Goal: Contribute content: Contribute content

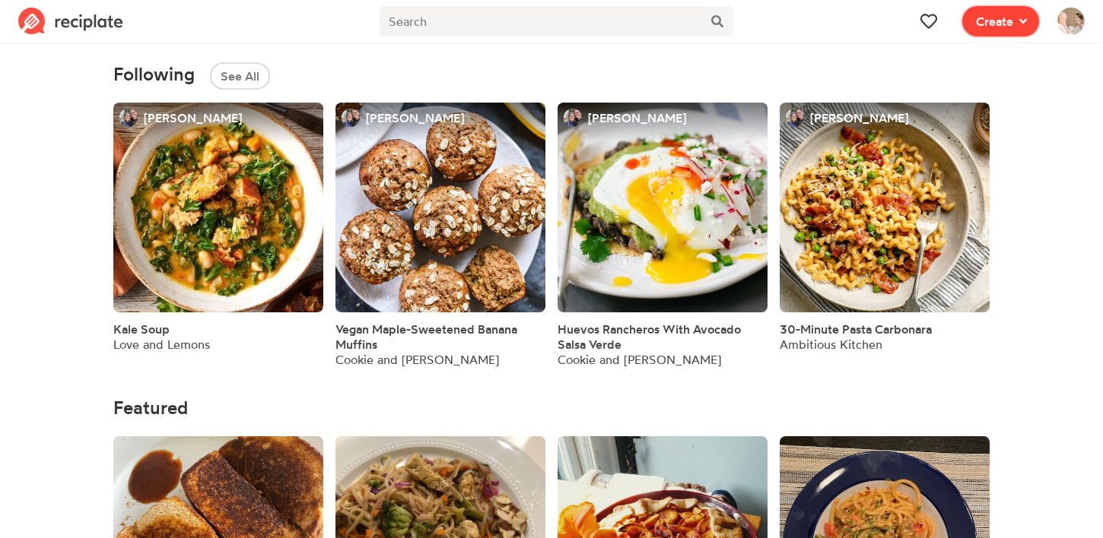
click at [1009, 18] on span "Create" at bounding box center [994, 21] width 37 height 18
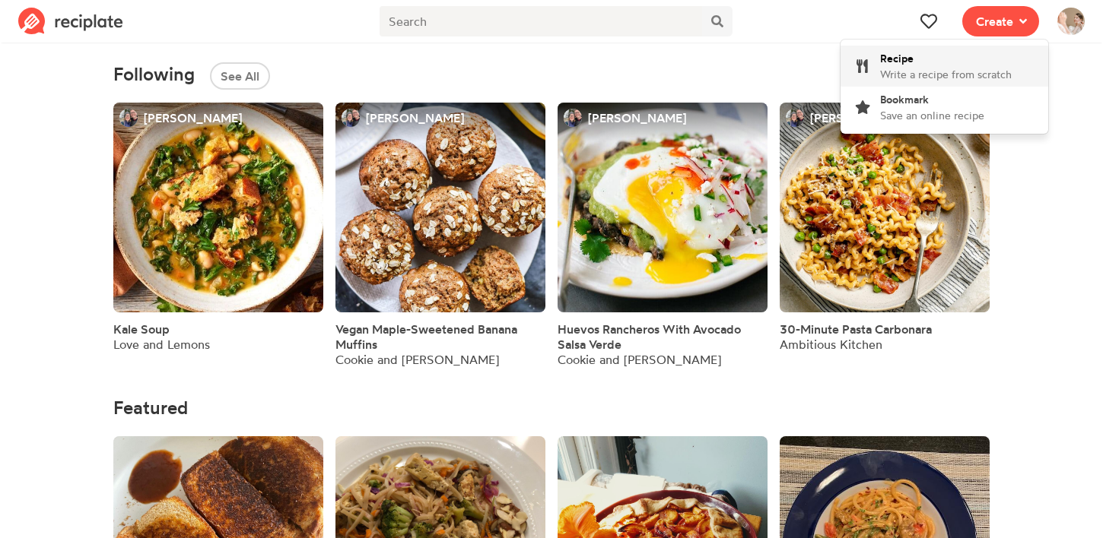
click at [947, 71] on span "Write a recipe from scratch" at bounding box center [946, 74] width 132 height 13
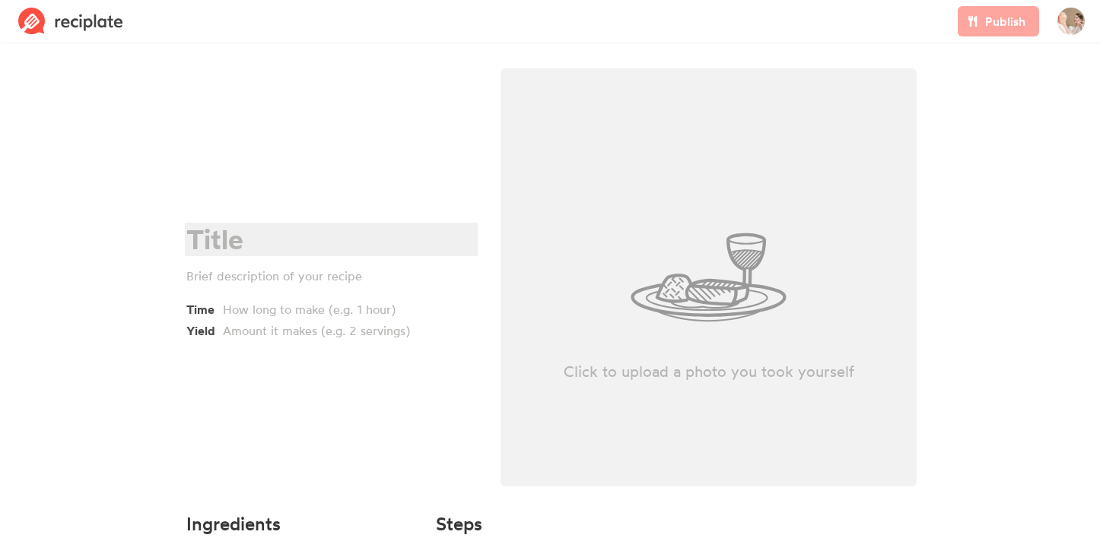
click at [270, 224] on div at bounding box center [328, 239] width 285 height 31
paste div
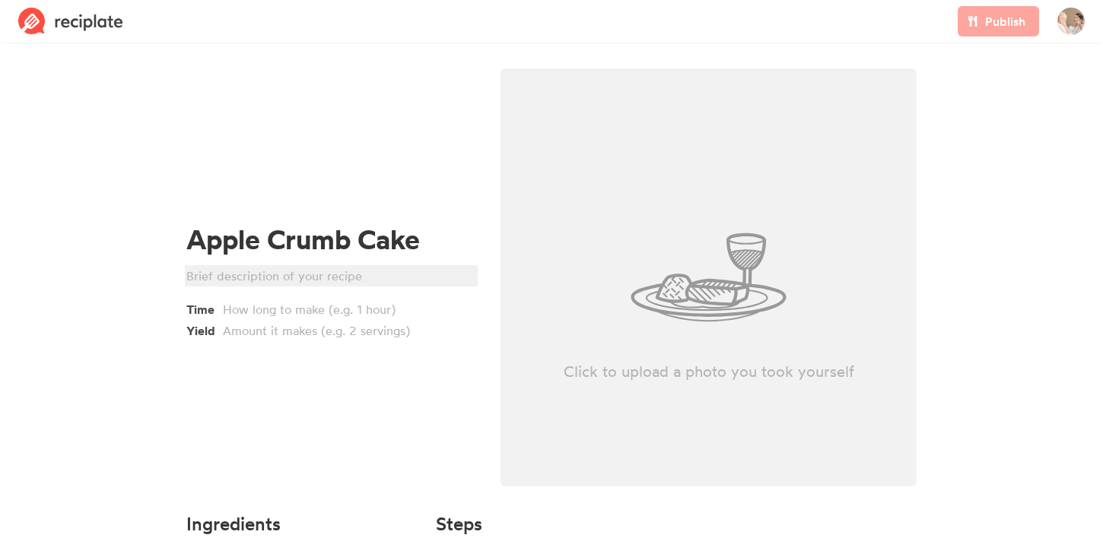
click at [265, 278] on div at bounding box center [328, 276] width 285 height 18
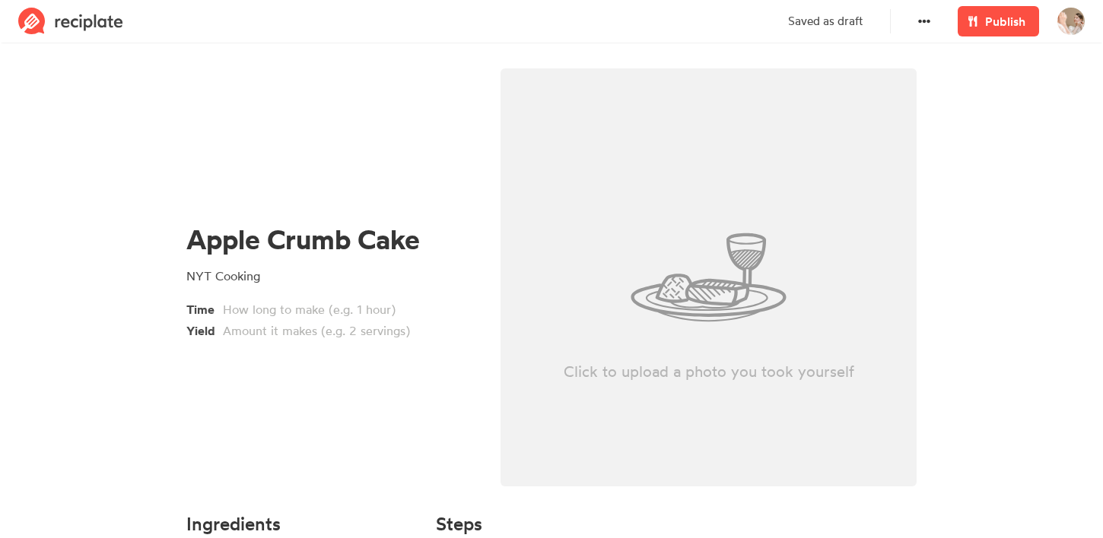
click at [691, 240] on div "Click to upload a photo you took yourself" at bounding box center [708, 277] width 416 height 418
type input "C:\fakepath\Screenshot [DATE] 11.15.52 AM.png"
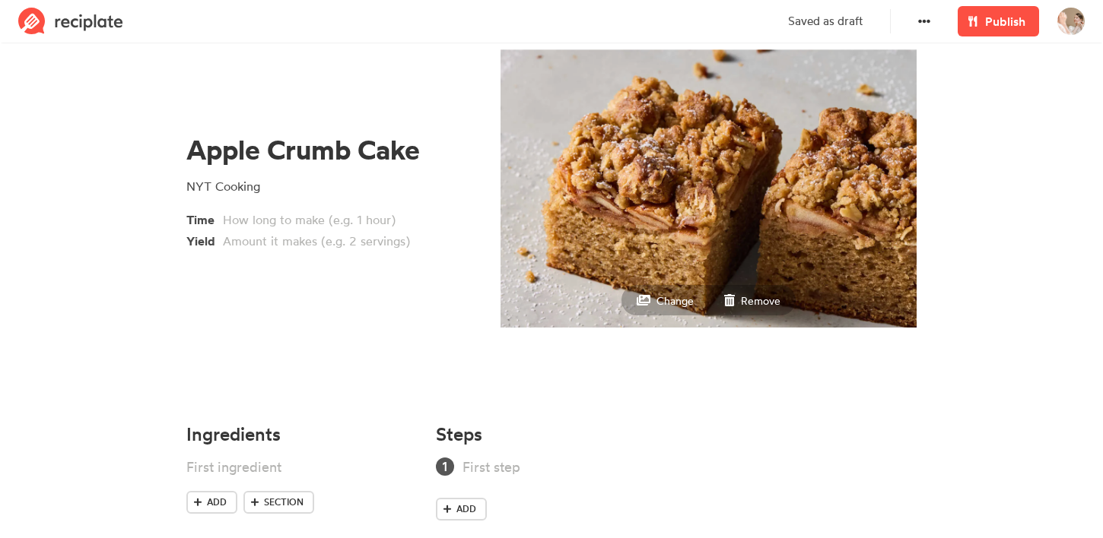
scroll to position [115, 0]
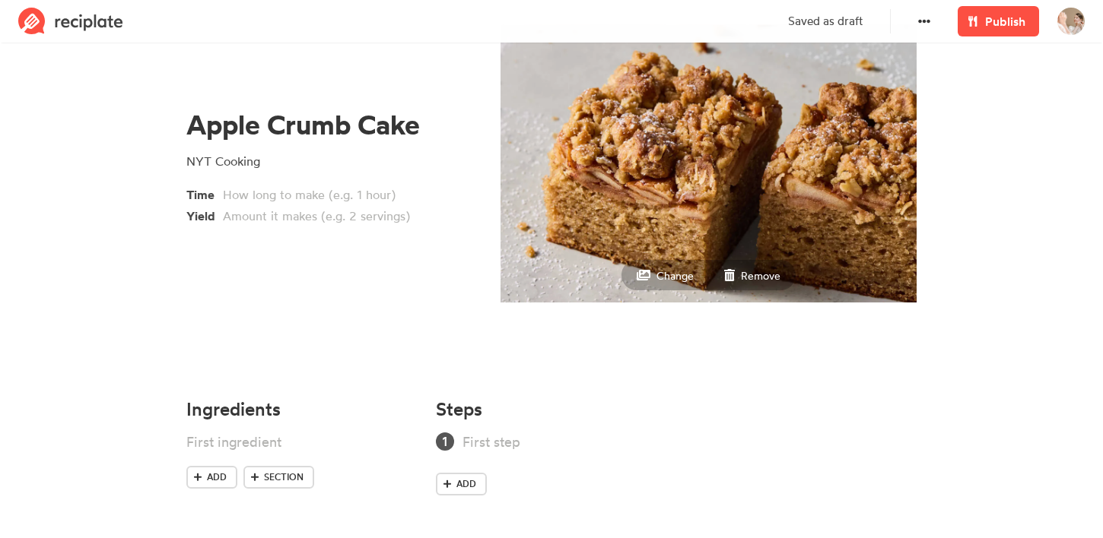
click at [294, 205] on div "Yield" at bounding box center [331, 214] width 290 height 21
click at [294, 221] on div at bounding box center [335, 216] width 224 height 18
click at [311, 296] on div "Apple Crumb Cake NYT Cooking Time Yield 8x8 cake" at bounding box center [331, 167] width 314 height 446
click at [263, 473] on link "Section" at bounding box center [278, 477] width 71 height 23
drag, startPoint x: 387, startPoint y: 473, endPoint x: 386, endPoint y: 446, distance: 27.4
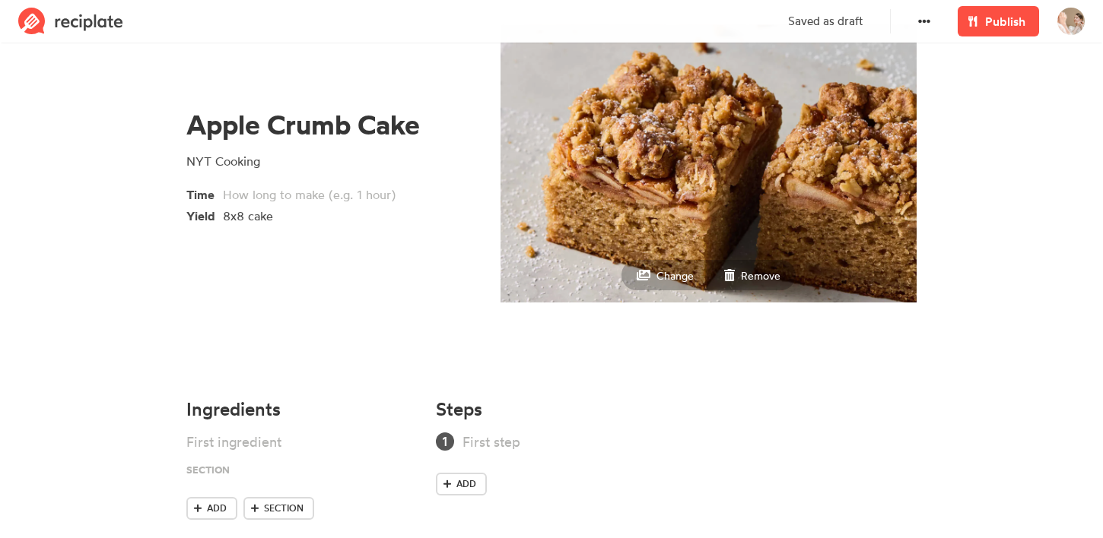
click at [386, 446] on ul at bounding box center [301, 464] width 231 height 65
click at [329, 463] on div at bounding box center [281, 473] width 190 height 21
click at [284, 508] on span "Section" at bounding box center [284, 509] width 40 height 14
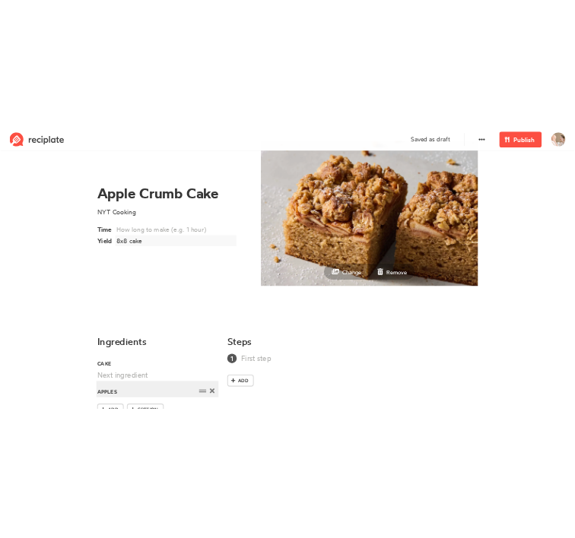
scroll to position [177, 0]
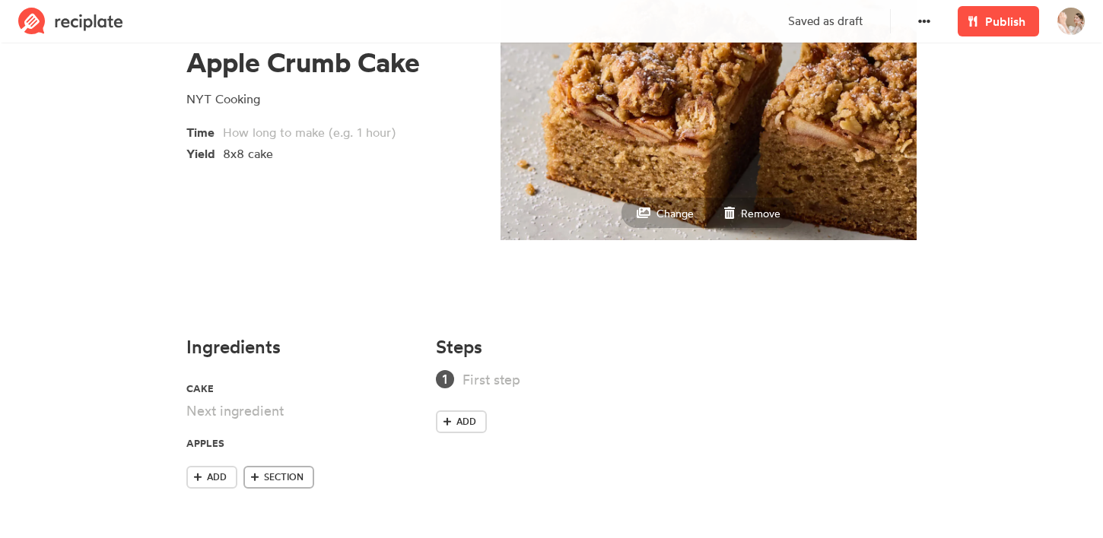
click at [284, 469] on link "Section" at bounding box center [278, 477] width 71 height 23
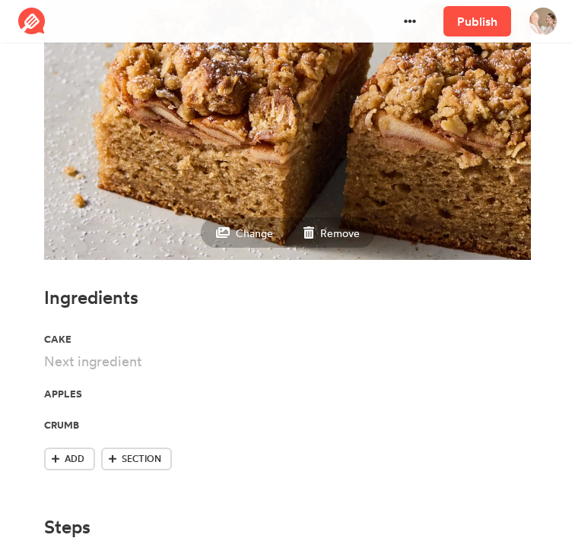
scroll to position [316, 0]
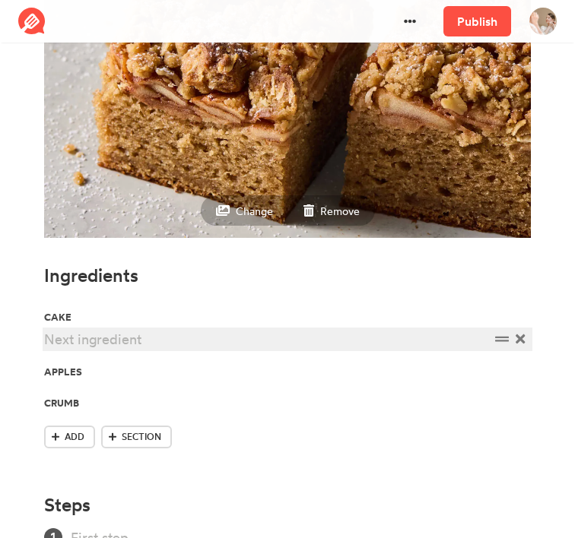
click at [115, 343] on div at bounding box center [267, 339] width 446 height 21
paste div
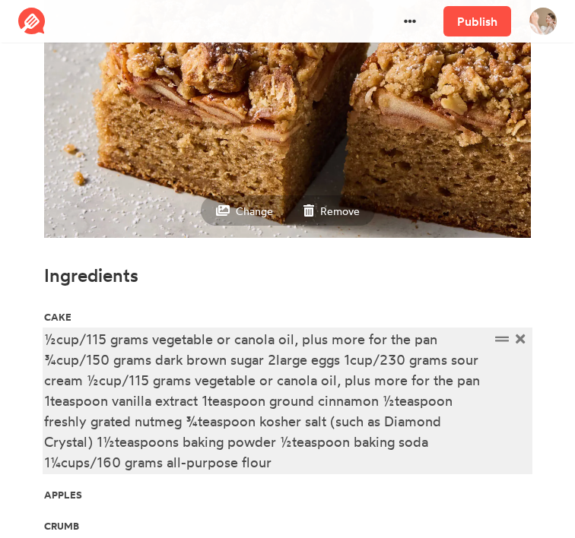
click at [60, 343] on div "½cup/115 grams vegetable or canola oil, plus more for the pan ¾cup/150 grams da…" at bounding box center [267, 401] width 446 height 144
click at [58, 344] on div "½cup/115 grams vegetable or canola oil, plus more for the pan ¾cup/150 grams da…" at bounding box center [267, 401] width 446 height 144
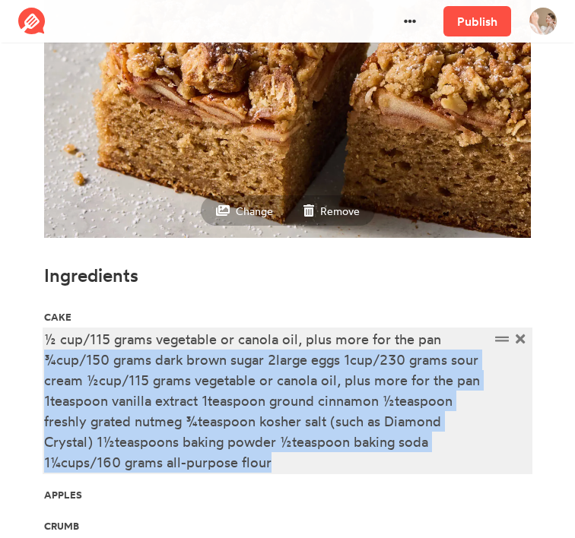
drag, startPoint x: 45, startPoint y: 360, endPoint x: 297, endPoint y: 475, distance: 277.7
click at [297, 475] on li "½ cup/115 grams vegetable or canola oil, plus more for the pan ¾cup/150 grams d…" at bounding box center [287, 402] width 487 height 147
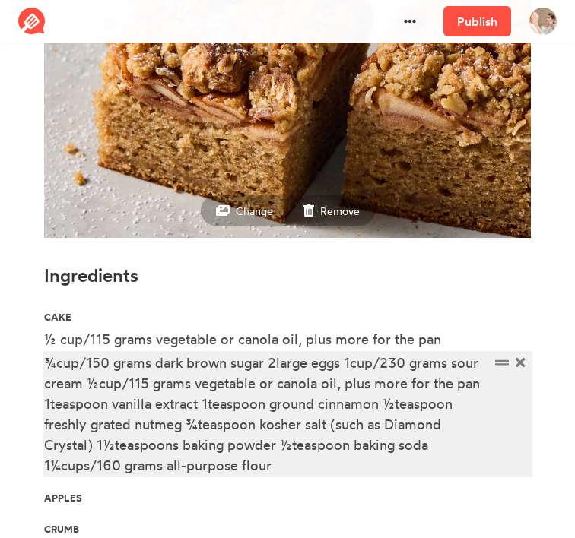
click at [58, 361] on div "¾cup/150 grams dark brown sugar 2large eggs 1cup/230 grams sour cream ½cup/115 …" at bounding box center [267, 414] width 446 height 123
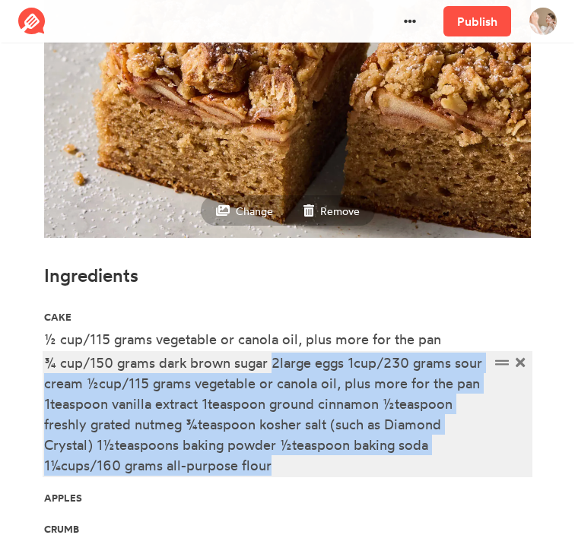
drag, startPoint x: 274, startPoint y: 366, endPoint x: 277, endPoint y: 461, distance: 95.1
click at [277, 461] on div "¾ cup/150 grams dark brown sugar 2large eggs 1cup/230 grams sour cream ½cup/115…" at bounding box center [267, 414] width 446 height 123
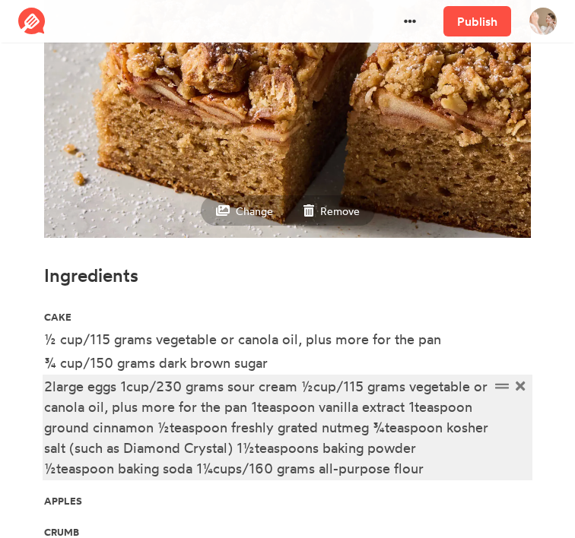
click at [52, 390] on div "2large eggs 1cup/230 grams sour cream ½cup/115 grams vegetable or canola oil, p…" at bounding box center [267, 427] width 446 height 103
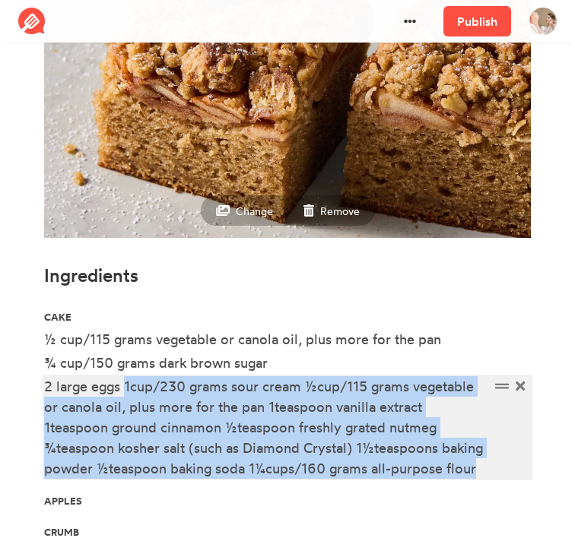
drag, startPoint x: 126, startPoint y: 384, endPoint x: 446, endPoint y: 467, distance: 330.8
click at [446, 467] on div "2 large eggs 1cup/230 grams sour cream ½cup/115 grams vegetable or canola oil, …" at bounding box center [267, 427] width 446 height 103
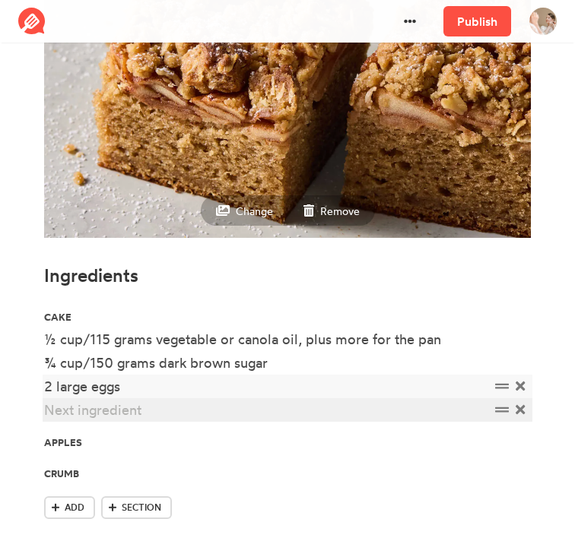
paste div
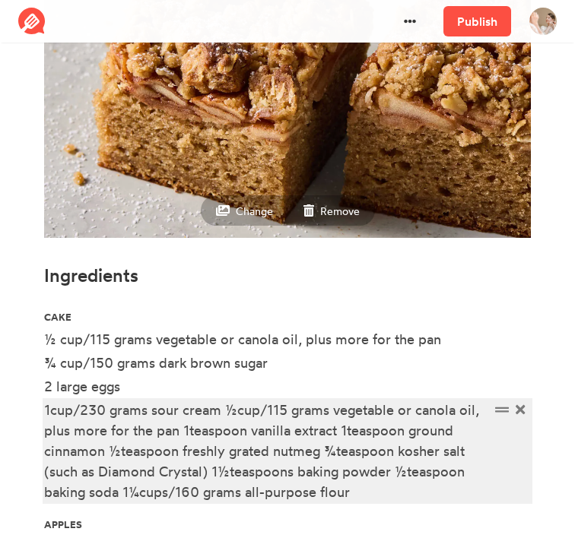
click at [49, 415] on div "1cup/230 grams sour cream ½cup/115 grams vegetable or canola oil, plus more for…" at bounding box center [267, 451] width 446 height 103
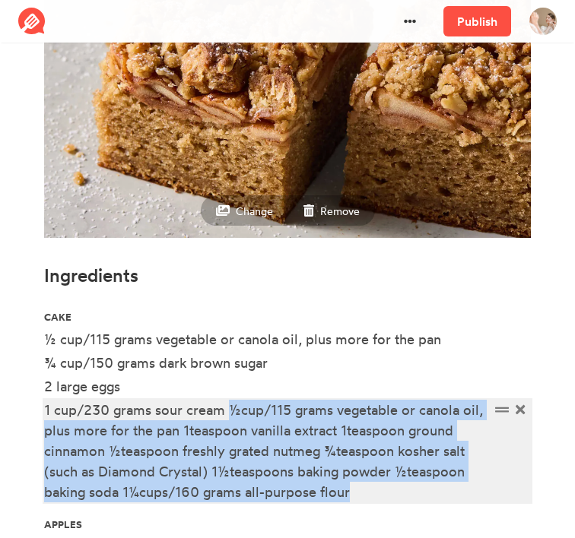
drag, startPoint x: 230, startPoint y: 415, endPoint x: 357, endPoint y: 494, distance: 149.6
click at [357, 494] on div "1 cup/230 grams sour cream ½cup/115 grams vegetable or canola oil, plus more fo…" at bounding box center [267, 451] width 446 height 103
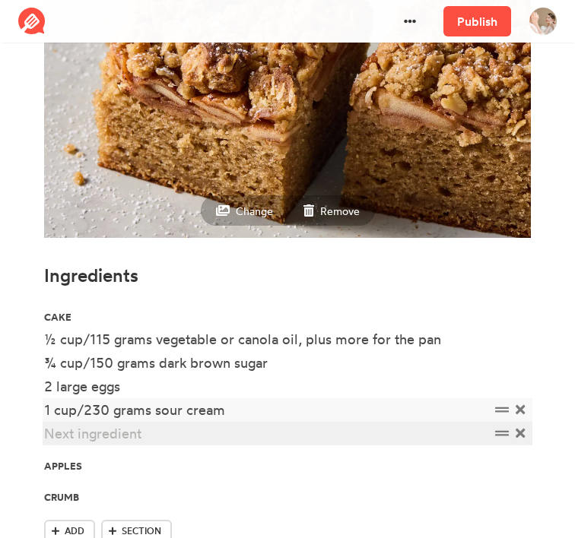
paste div
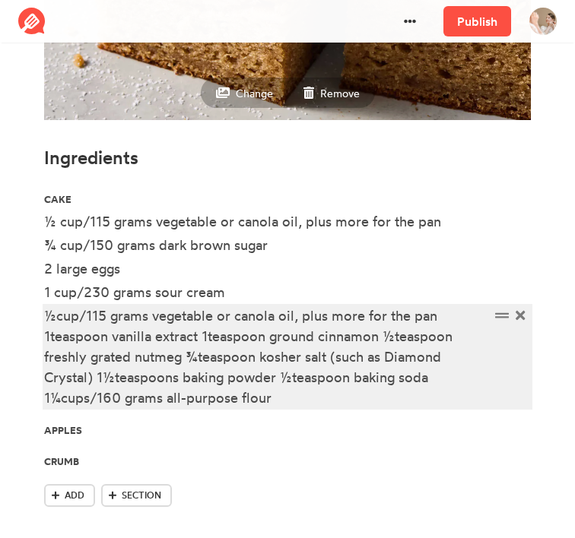
scroll to position [450, 0]
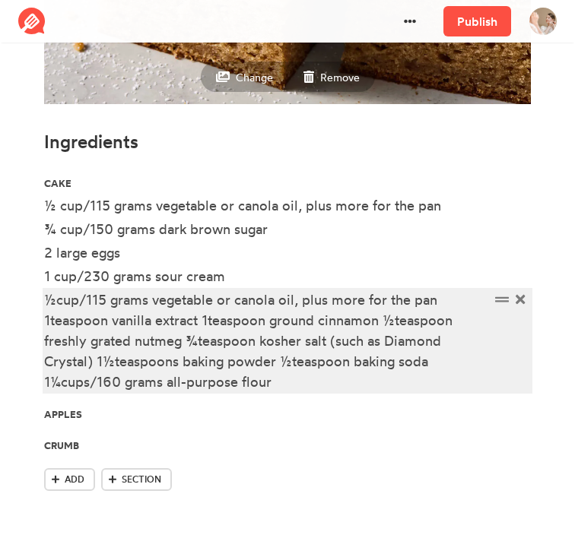
click at [59, 296] on div "½cup/115 grams vegetable or canola oil, plus more for the pan 1teaspoon vanilla…" at bounding box center [267, 341] width 446 height 103
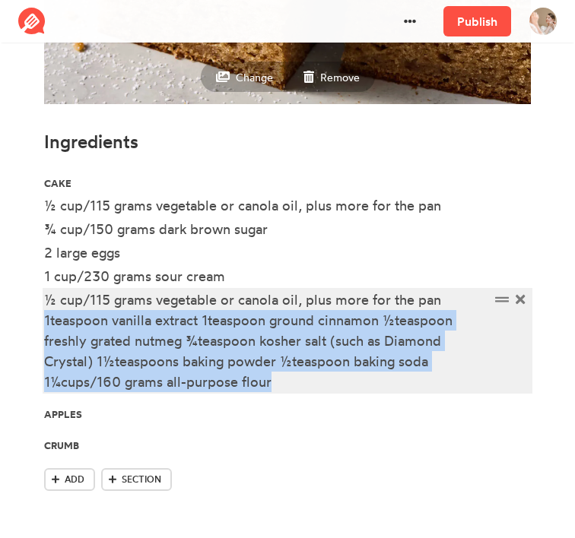
drag, startPoint x: 46, startPoint y: 324, endPoint x: 310, endPoint y: 383, distance: 270.3
click at [310, 383] on div "½ cup/115 grams vegetable or canola oil, plus more for the pan 1teaspoon vanill…" at bounding box center [267, 341] width 446 height 103
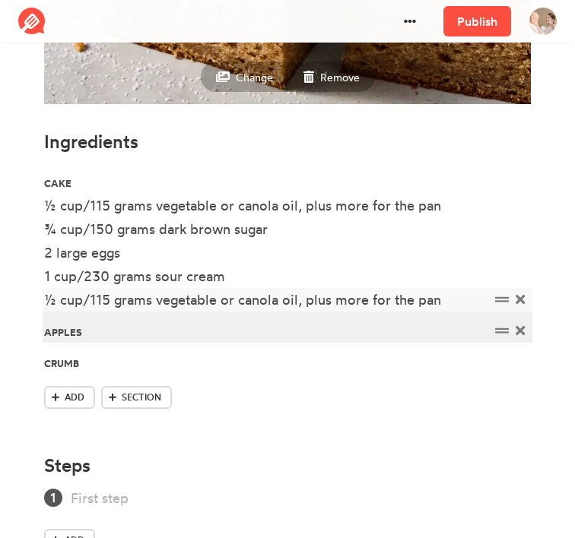
paste div
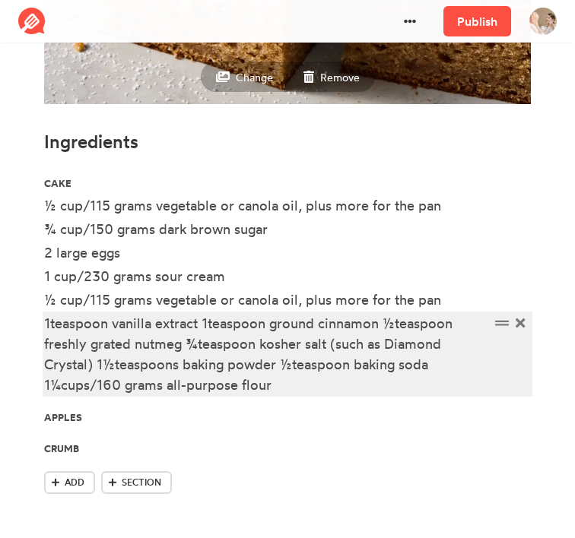
click at [50, 322] on div "1teaspoon vanilla extract 1teaspoon ground cinnamon ½teaspoon freshly grated nu…" at bounding box center [267, 354] width 446 height 82
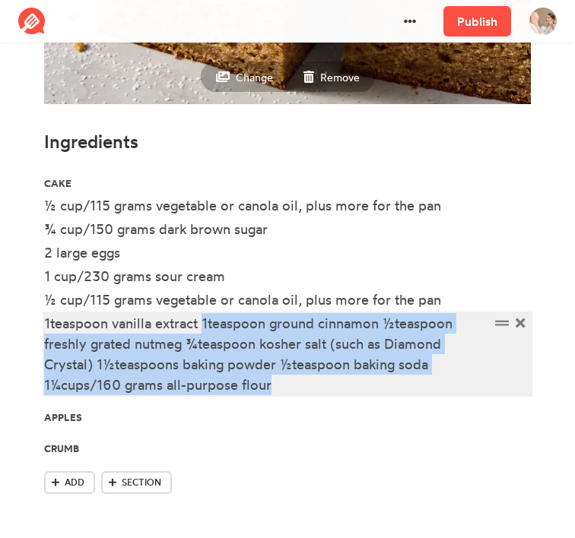
drag, startPoint x: 205, startPoint y: 325, endPoint x: 297, endPoint y: 394, distance: 115.8
click at [297, 394] on div "1teaspoon vanilla extract 1teaspoon ground cinnamon ½teaspoon freshly grated nu…" at bounding box center [267, 354] width 446 height 82
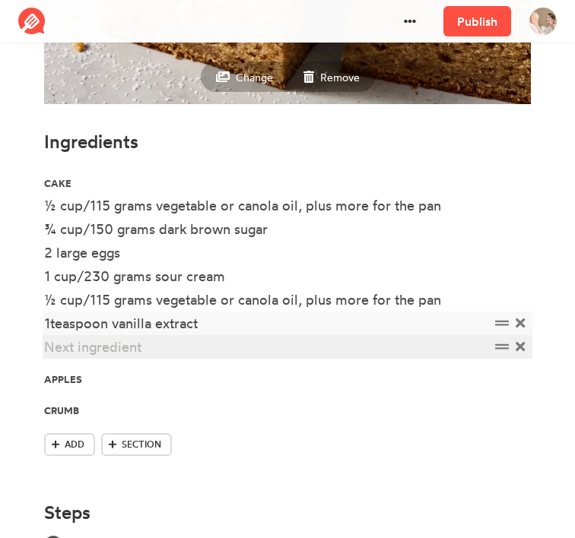
paste div
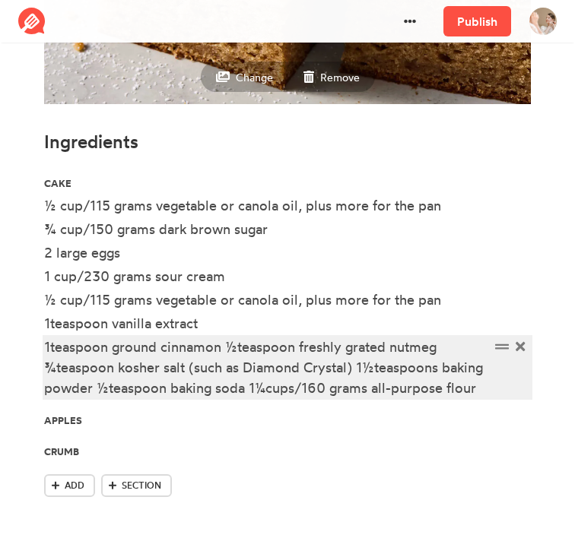
click at [49, 346] on div "1teaspoon ground cinnamon ½teaspoon freshly grated nutmeg ¾teaspoon kosher salt…" at bounding box center [267, 368] width 446 height 62
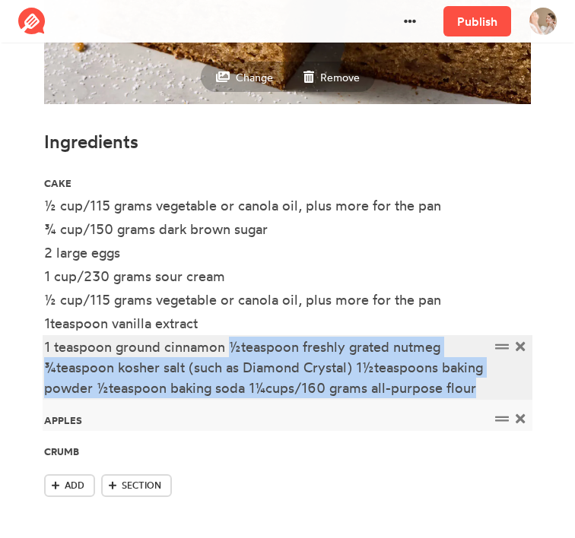
drag, startPoint x: 230, startPoint y: 353, endPoint x: 467, endPoint y: 405, distance: 242.9
click at [467, 405] on ul "cake ½ cup/115 grams vegetable or canola oil, plus more for the pan ¾ cup/150 g…" at bounding box center [287, 319] width 487 height 310
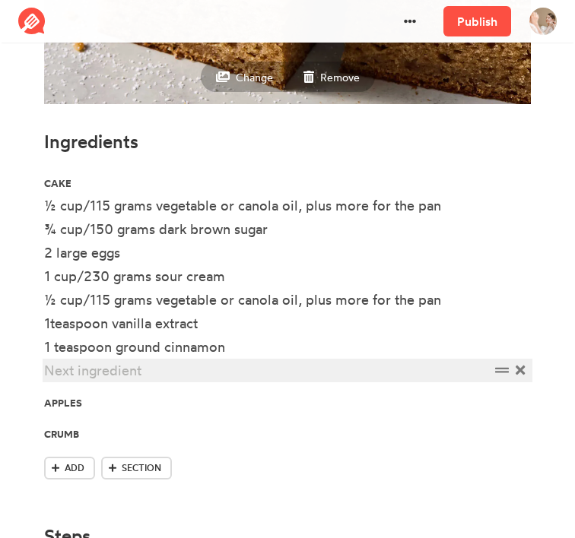
paste div
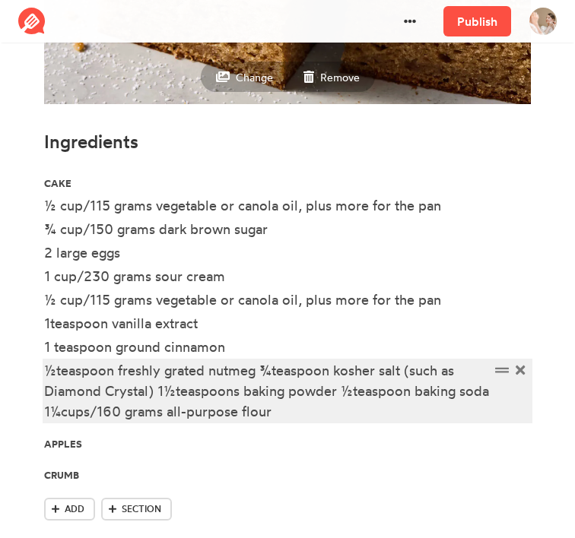
click at [56, 372] on div "½teaspoon freshly grated nutmeg ¾teaspoon kosher salt (such as Diamond Crystal)…" at bounding box center [267, 392] width 446 height 62
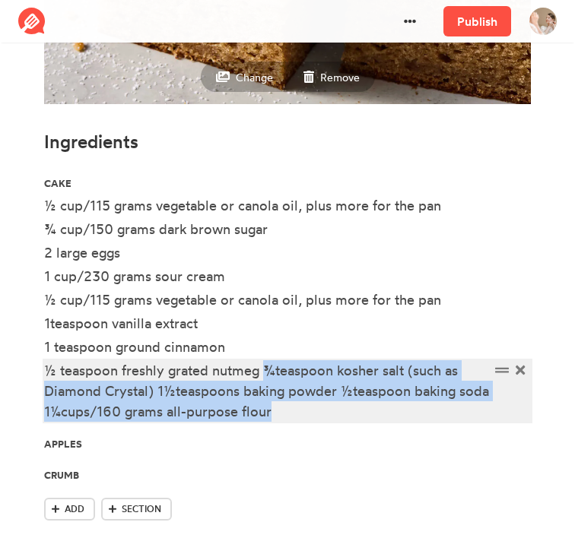
drag, startPoint x: 265, startPoint y: 372, endPoint x: 287, endPoint y: 413, distance: 46.3
click at [287, 413] on div "½ teaspoon freshly grated nutmeg ¾teaspoon kosher salt (such as Diamond Crystal…" at bounding box center [267, 392] width 446 height 62
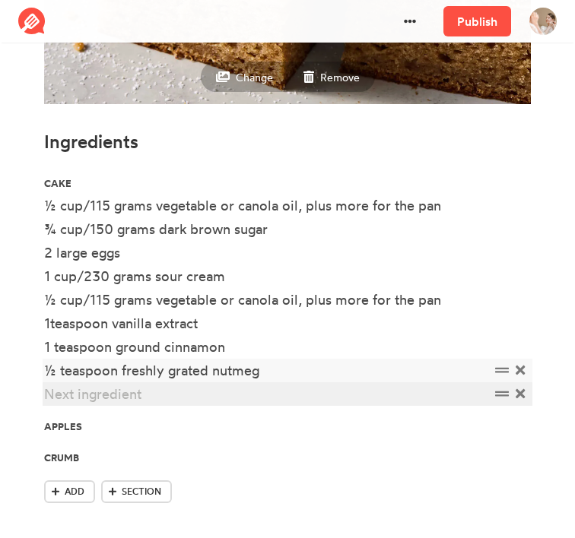
paste div
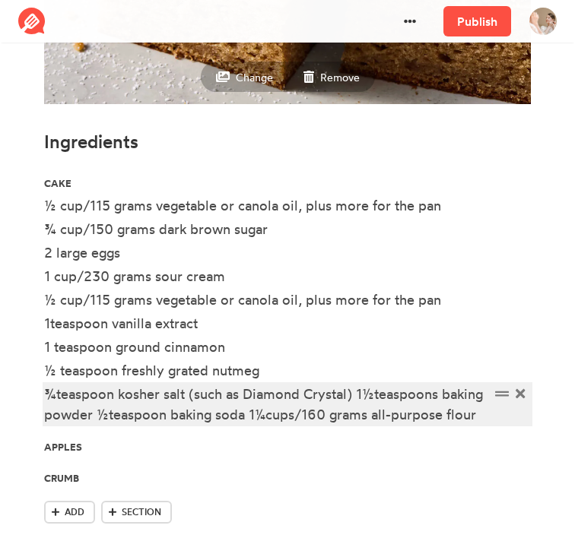
click at [58, 394] on div "¾teaspoon kosher salt (such as Diamond Crystal) 1½teaspoons baking powder ½teas…" at bounding box center [267, 404] width 446 height 41
drag, startPoint x: 364, startPoint y: 397, endPoint x: 469, endPoint y: 410, distance: 105.0
click at [469, 410] on div "¾ teaspoon kosher salt (such as Diamond Crystal) 1½teaspoons baking powder ½tea…" at bounding box center [267, 404] width 446 height 41
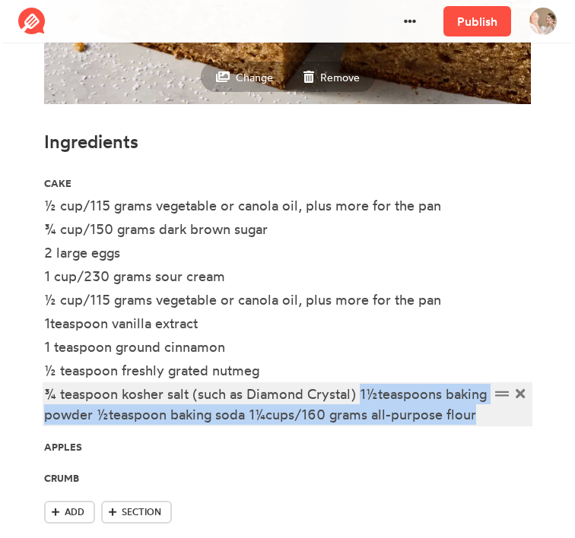
drag, startPoint x: 480, startPoint y: 413, endPoint x: 363, endPoint y: 392, distance: 118.9
click at [363, 392] on div "¾ teaspoon kosher salt (such as Diamond Crystal) 1½teaspoons baking powder ½tea…" at bounding box center [267, 404] width 446 height 41
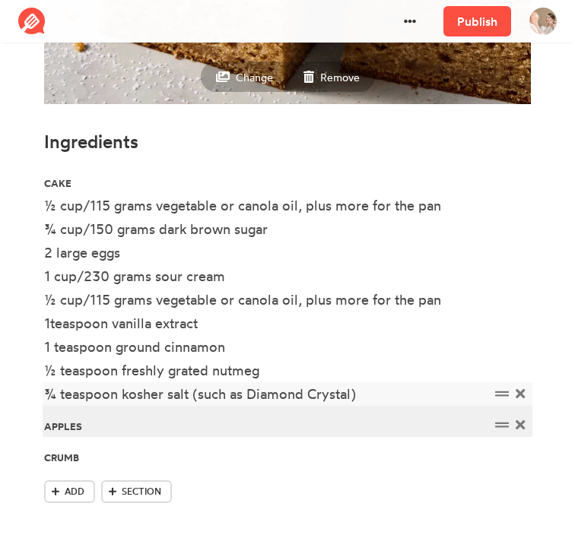
paste div
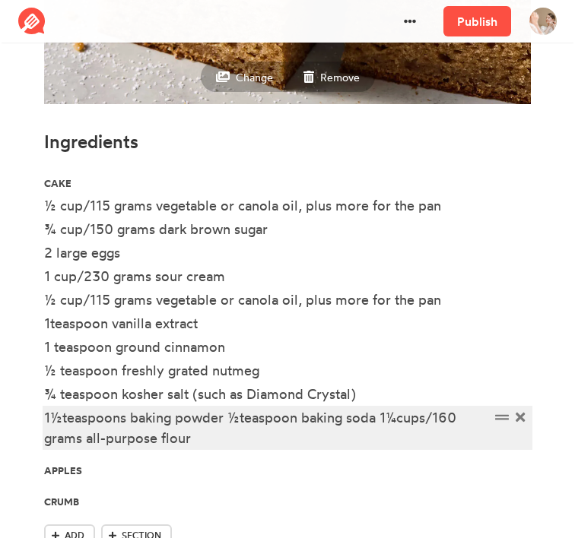
click at [66, 422] on div "1½teaspoons baking powder ½teaspoon baking soda 1¼cups/160 grams all-purpose fl…" at bounding box center [267, 428] width 446 height 41
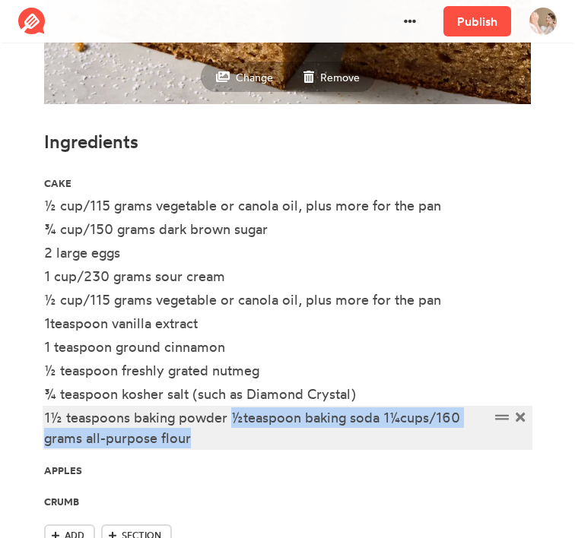
drag, startPoint x: 232, startPoint y: 418, endPoint x: 233, endPoint y: 442, distance: 23.6
click at [233, 442] on div "1½ teaspoons baking powder ½teaspoon baking soda 1¼cups/160 grams all-purpose f…" at bounding box center [267, 428] width 446 height 41
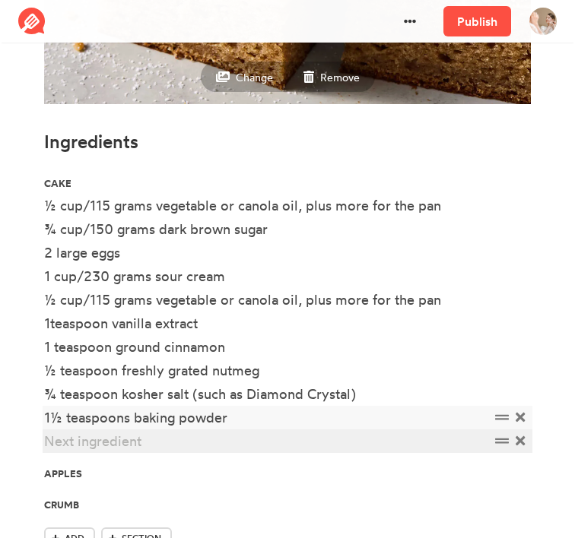
paste div
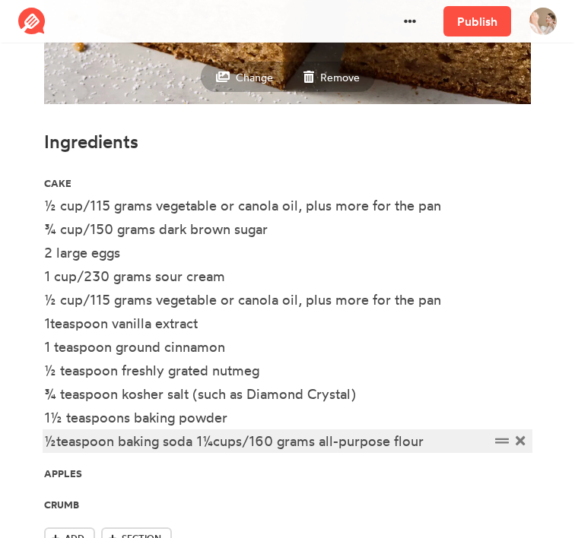
click at [57, 438] on div "½teaspoon baking soda 1¼cups/160 grams all-purpose flour" at bounding box center [267, 441] width 446 height 21
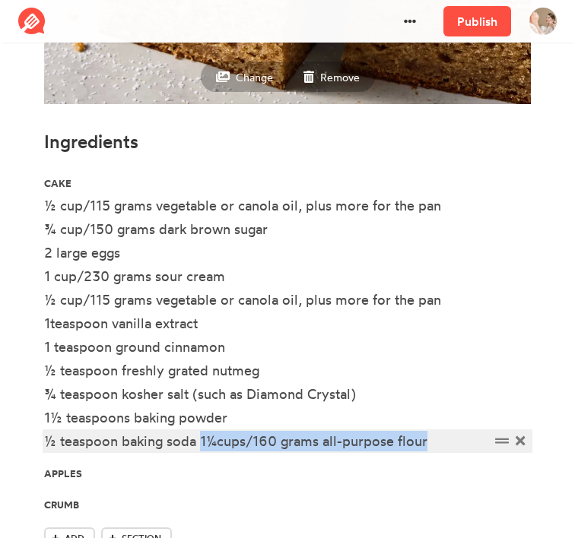
drag, startPoint x: 203, startPoint y: 448, endPoint x: 468, endPoint y: 444, distance: 264.7
click at [468, 444] on div "½ teaspoon baking soda 1¼cups/160 grams all-purpose flour" at bounding box center [267, 441] width 446 height 21
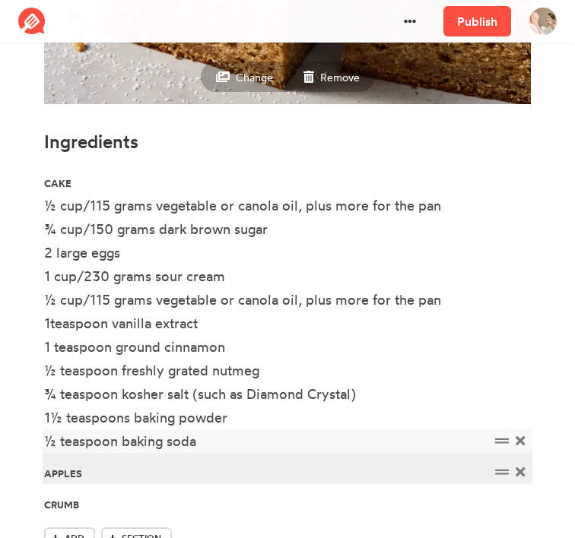
paste div
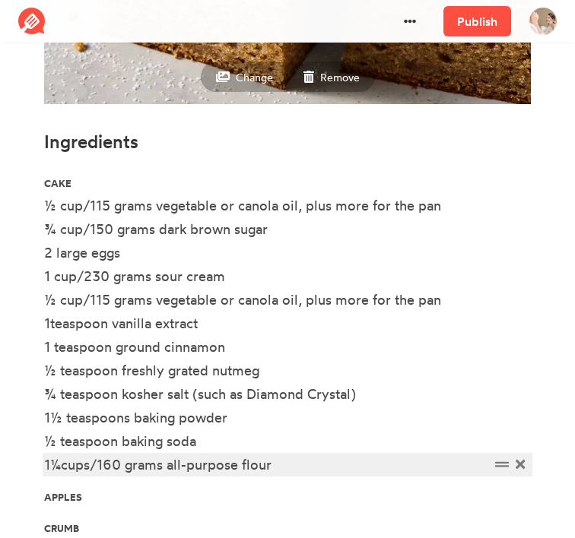
click at [60, 468] on div "1¼cups/160 grams all-purpose flour" at bounding box center [267, 465] width 446 height 21
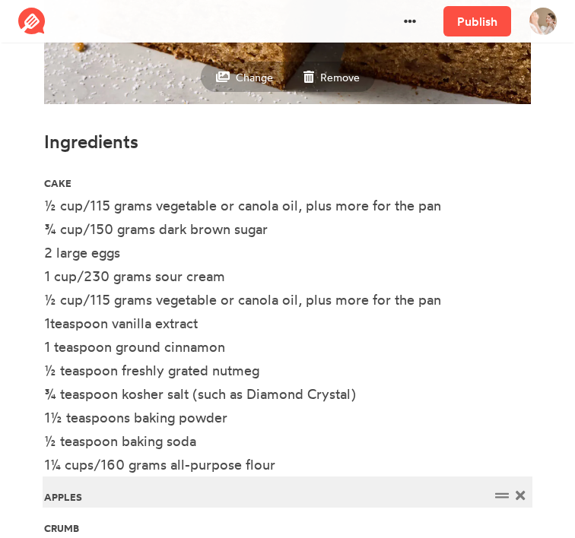
click at [144, 498] on div "Apples" at bounding box center [267, 496] width 446 height 21
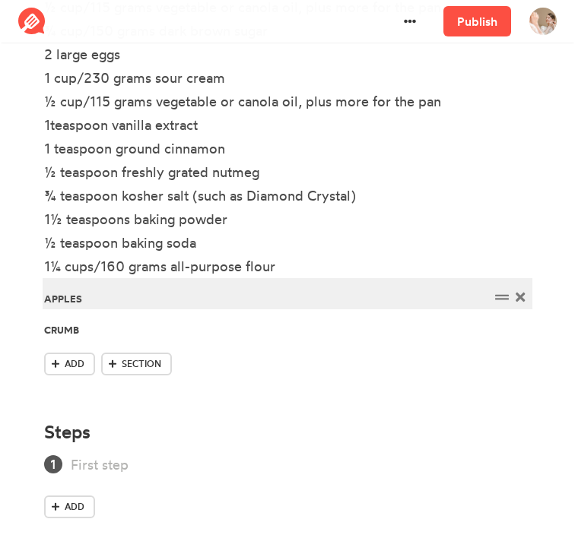
scroll to position [669, 0]
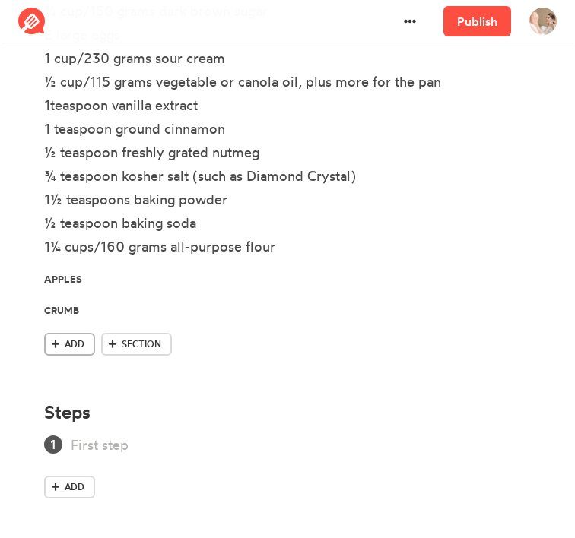
click at [66, 354] on link "Add" at bounding box center [69, 344] width 51 height 23
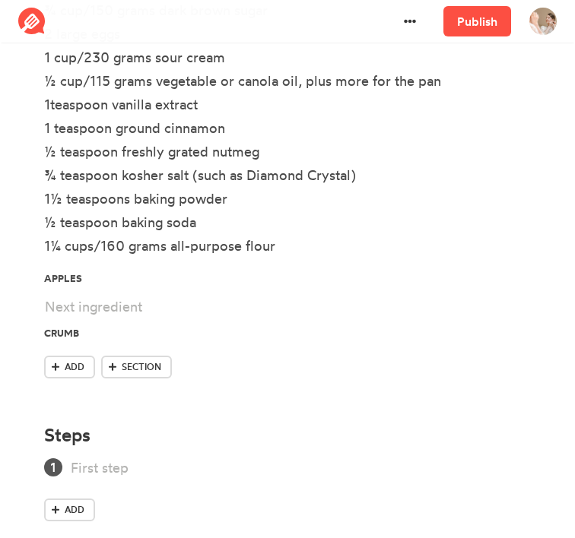
drag, startPoint x: 501, startPoint y: 333, endPoint x: 501, endPoint y: 294, distance: 39.5
click at [501, 294] on ul "cake ½ cup/115 grams vegetable or canola oil, plus more for the pan ¾ cup/150 g…" at bounding box center [287, 150] width 487 height 411
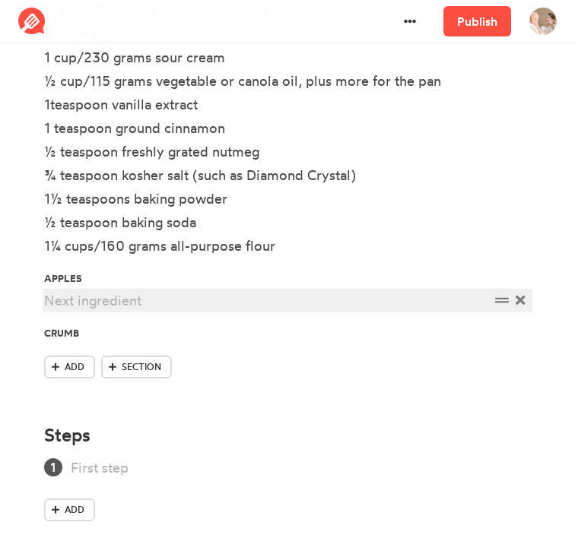
click at [125, 297] on div at bounding box center [267, 301] width 446 height 21
click at [119, 297] on div at bounding box center [267, 301] width 446 height 21
paste div
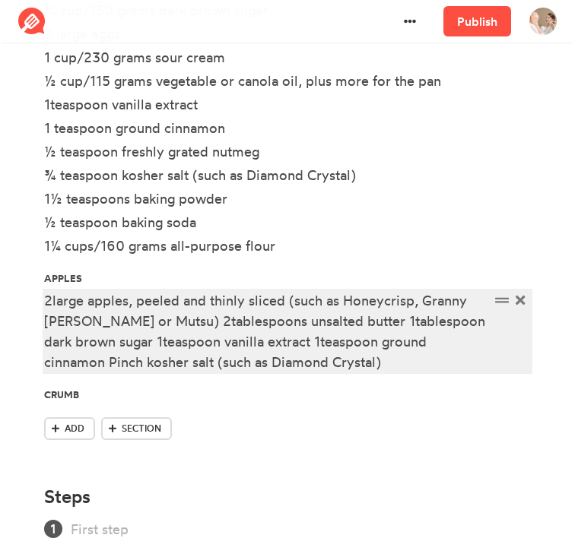
click at [56, 300] on div "2large apples, peeled and thinly sliced (such as Honeycrisp, Granny [PERSON_NAM…" at bounding box center [267, 332] width 446 height 82
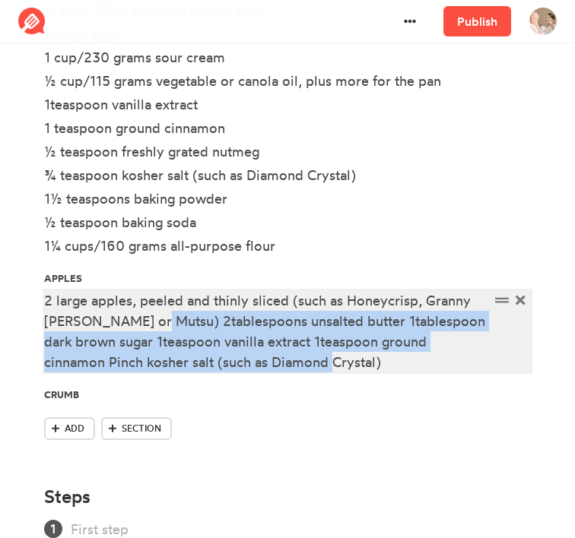
drag, startPoint x: 151, startPoint y: 319, endPoint x: 322, endPoint y: 363, distance: 176.0
click at [322, 364] on div "2 large apples, peeled and thinly sliced (such as Honeycrisp, Granny [PERSON_NA…" at bounding box center [267, 332] width 446 height 82
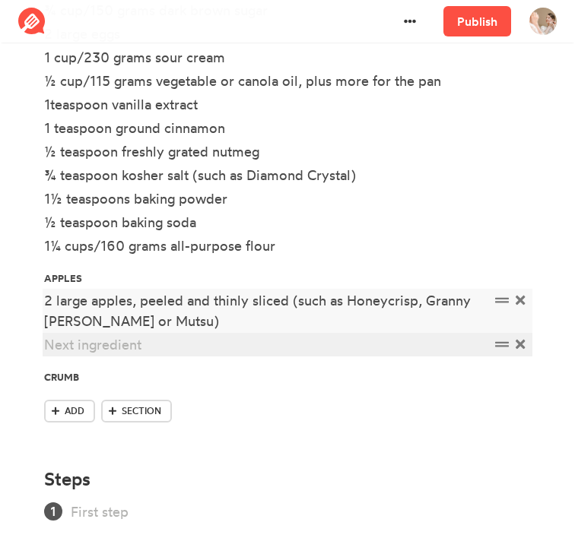
paste div
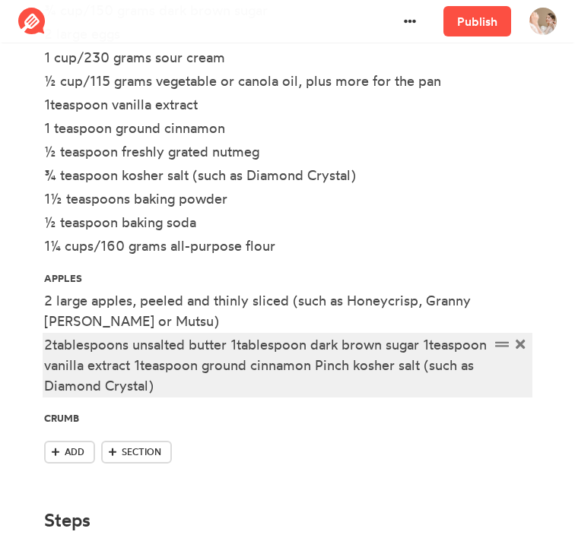
click at [52, 350] on div "2tablespoons unsalted butter 1tablespoon dark brown sugar 1teaspoon vanilla ext…" at bounding box center [267, 366] width 446 height 62
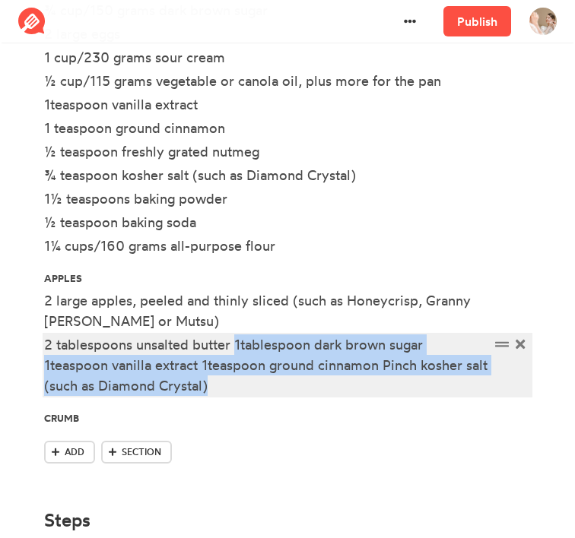
drag, startPoint x: 237, startPoint y: 344, endPoint x: 243, endPoint y: 390, distance: 46.8
click at [243, 390] on div "2 tablespoons unsalted butter 1tablespoon dark brown sugar 1teaspoon vanilla ex…" at bounding box center [267, 366] width 446 height 62
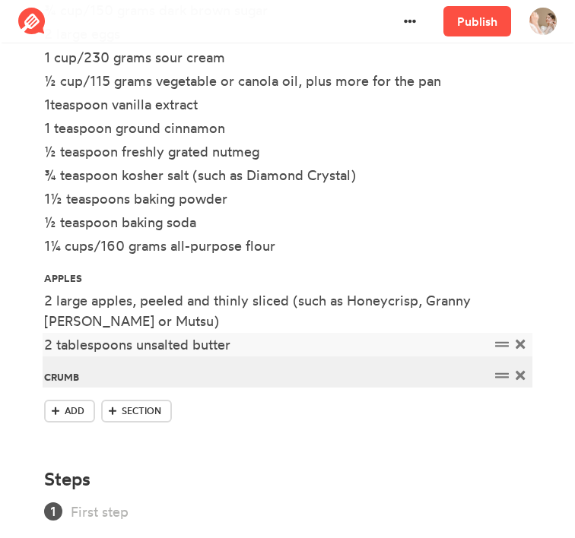
paste div
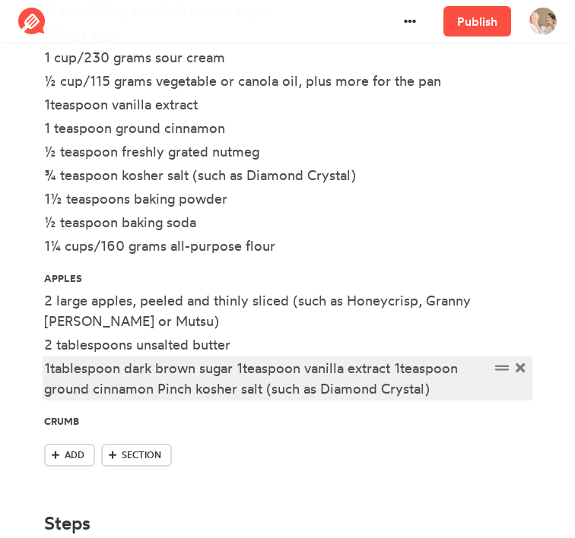
click at [55, 369] on div "1tablespoon dark brown sugar 1teaspoon vanilla extract 1teaspoon ground cinnamo…" at bounding box center [267, 378] width 446 height 41
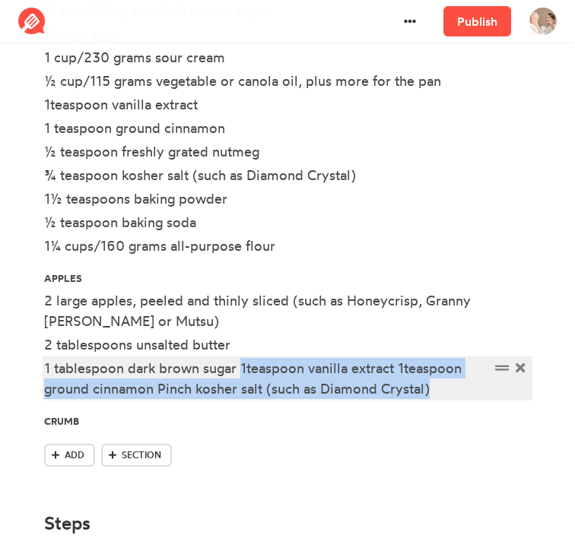
drag, startPoint x: 243, startPoint y: 368, endPoint x: 507, endPoint y: 384, distance: 264.4
click at [507, 384] on div "1 tablespoon dark brown sugar 1teaspoon vanilla extract 1teaspoon ground cinnam…" at bounding box center [287, 378] width 487 height 41
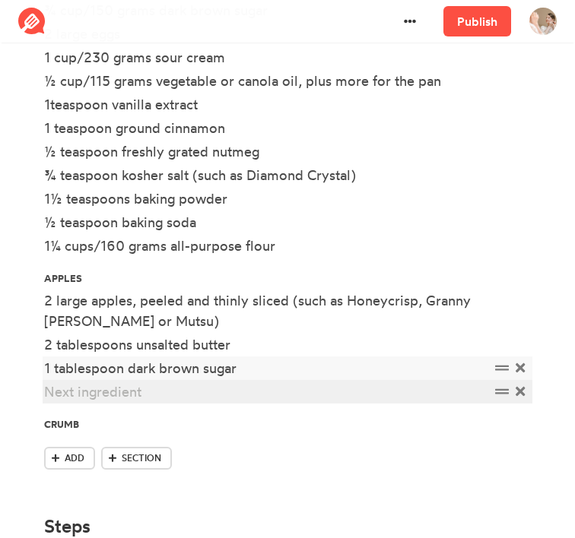
paste div
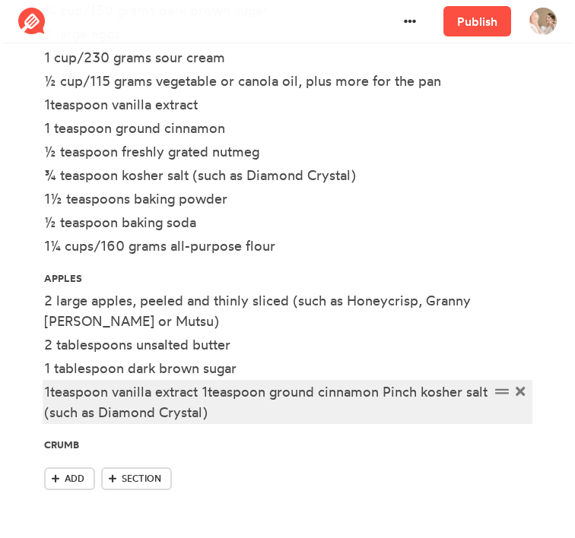
click at [49, 392] on div "1teaspoon vanilla extract 1teaspoon ground cinnamon Pinch kosher salt (such as …" at bounding box center [267, 402] width 446 height 41
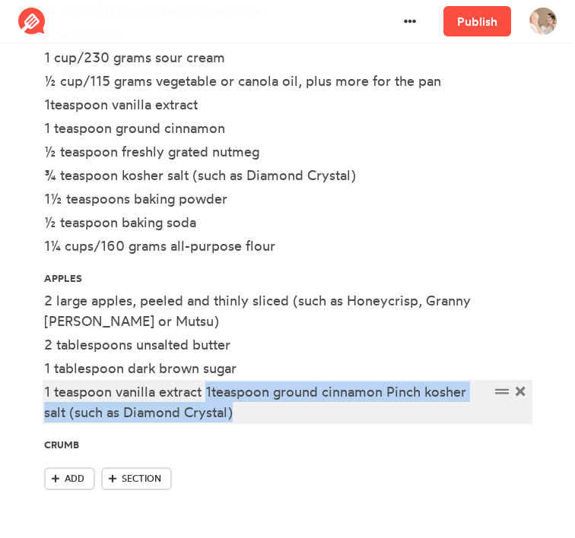
drag, startPoint x: 206, startPoint y: 392, endPoint x: 262, endPoint y: 421, distance: 63.3
click at [262, 421] on div "1 teaspoon vanilla extract 1teaspoon ground cinnamon Pinch kosher salt (such as…" at bounding box center [267, 402] width 446 height 41
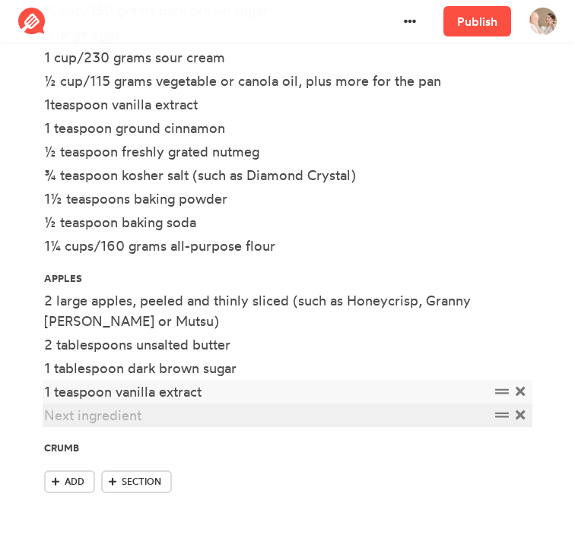
paste div
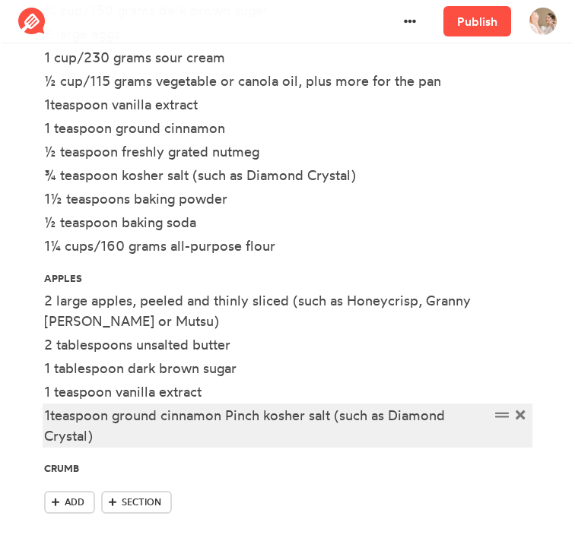
click at [54, 418] on div "1teaspoon ground cinnamon Pinch kosher salt (such as Diamond Crystal)" at bounding box center [267, 425] width 446 height 41
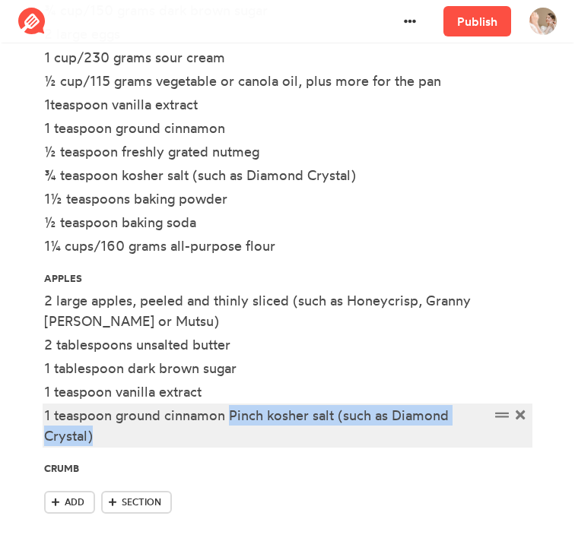
drag, startPoint x: 231, startPoint y: 419, endPoint x: 231, endPoint y: 444, distance: 25.1
click at [231, 444] on div "1 teaspoon ground cinnamon Pinch kosher salt (such as Diamond Crystal)" at bounding box center [267, 425] width 446 height 41
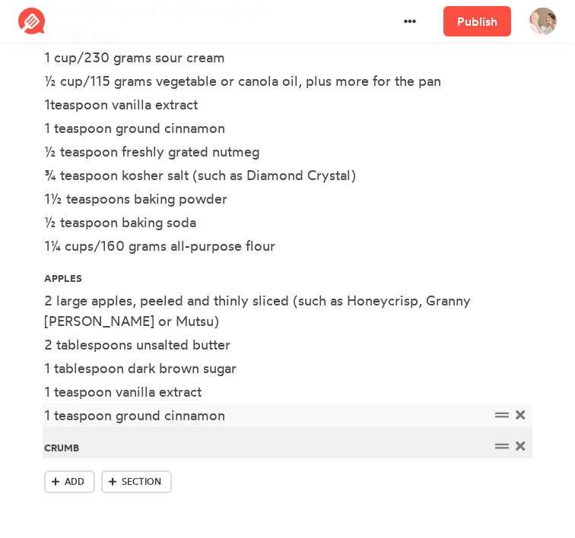
paste div
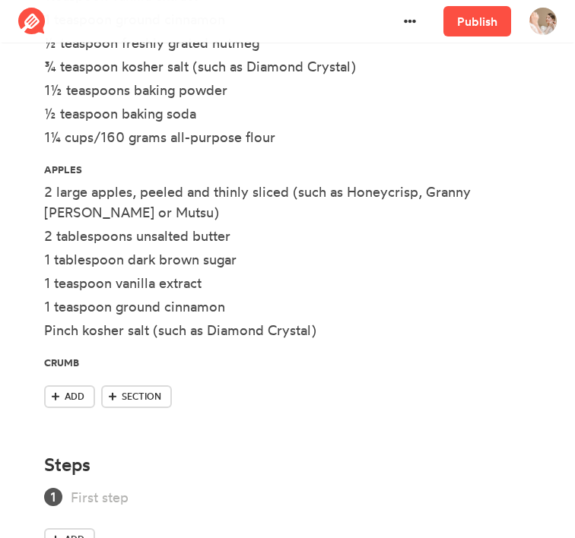
scroll to position [789, 0]
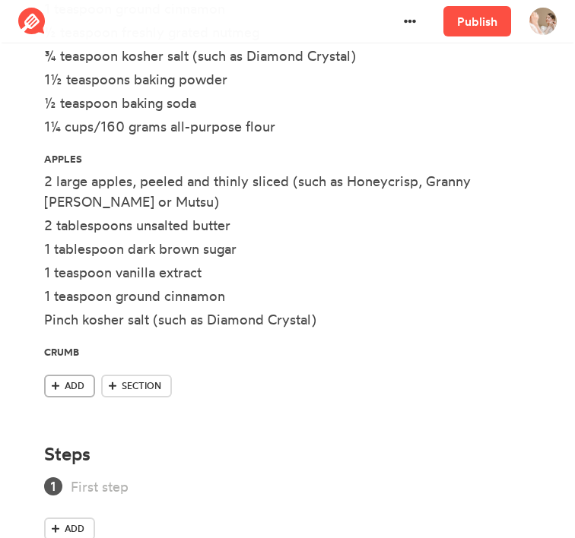
click at [77, 388] on span "Add" at bounding box center [75, 387] width 20 height 14
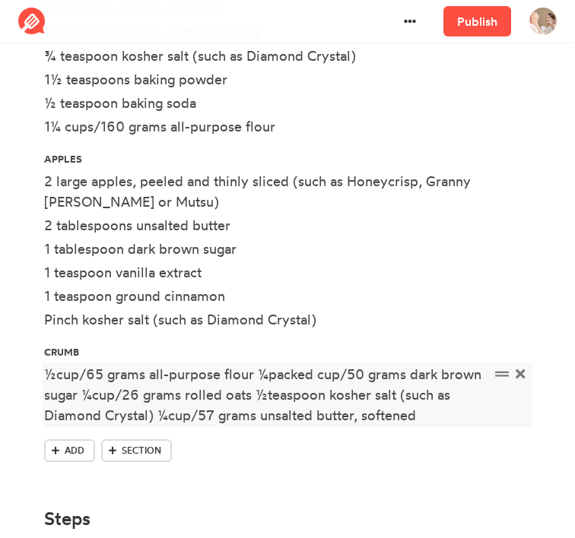
click at [54, 380] on div "½cup/65 grams all-purpose flour ¼packed cup/50 grams dark brown sugar ¼cup/26 g…" at bounding box center [267, 395] width 446 height 62
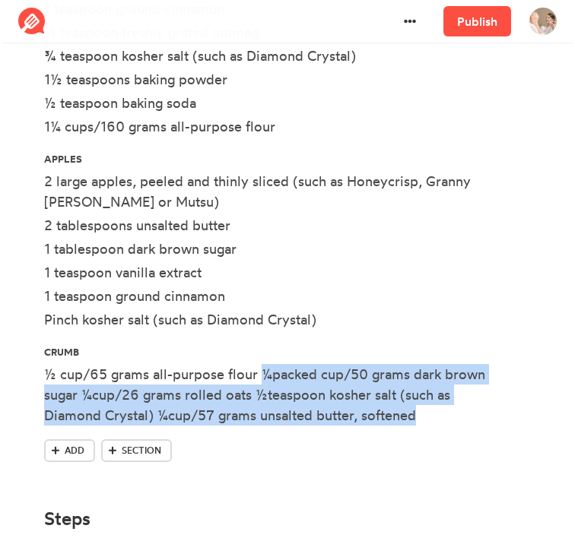
drag, startPoint x: 259, startPoint y: 379, endPoint x: 427, endPoint y: 427, distance: 174.0
click at [427, 427] on li "½ cup/65 grams all-purpose flour ¼packed cup/50 grams dark brown sugar ¼cup/26 …" at bounding box center [287, 396] width 487 height 65
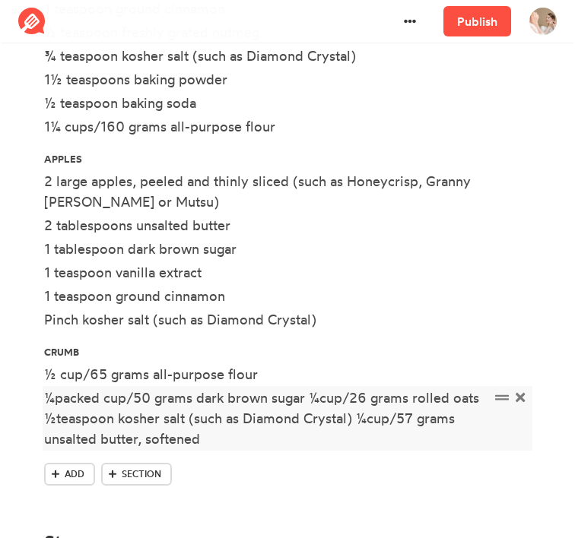
click at [57, 399] on div "¼packed cup/50 grams dark brown sugar ¼cup/26 grams rolled oats ½teaspoon koshe…" at bounding box center [267, 419] width 446 height 62
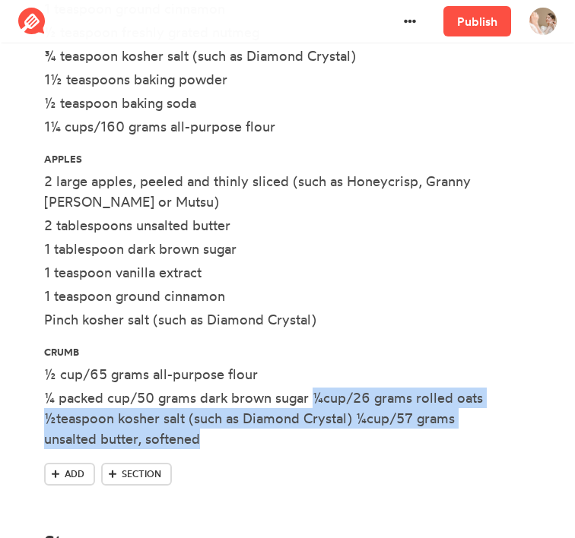
drag, startPoint x: 317, startPoint y: 399, endPoint x: 313, endPoint y: 463, distance: 64.8
click at [313, 463] on div "cake ½ cup/115 grams vegetable or canola oil, plus more for the pan ¾ cup/150 g…" at bounding box center [287, 170] width 487 height 688
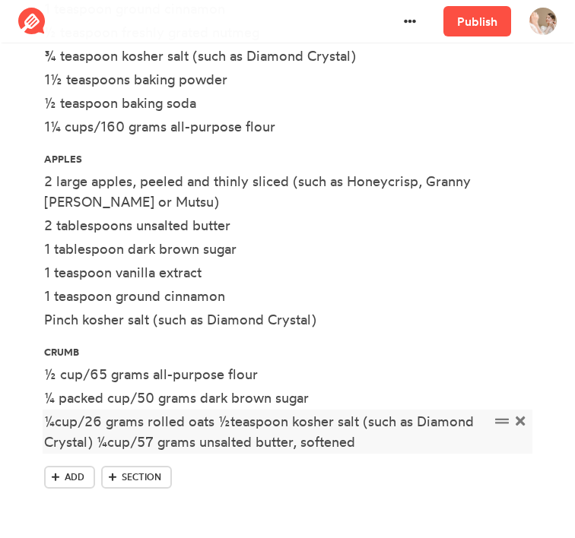
click at [56, 424] on div "¼cup/26 grams rolled oats ½teaspoon kosher salt (such as Diamond Crystal) ¼cup/…" at bounding box center [267, 431] width 446 height 41
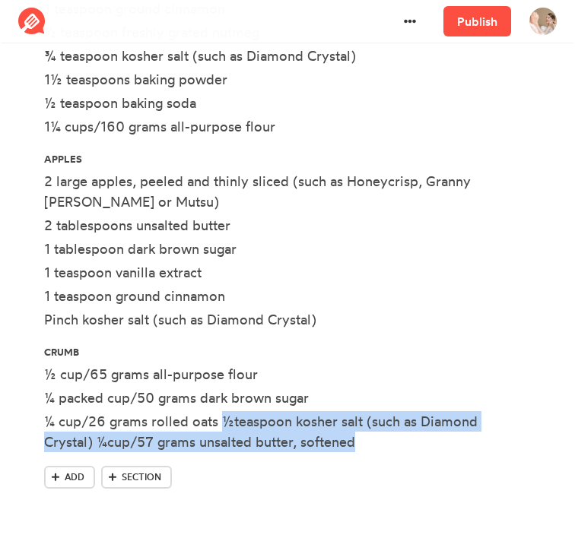
drag, startPoint x: 223, startPoint y: 422, endPoint x: 414, endPoint y: 465, distance: 195.6
click at [414, 465] on ul "cake ½ cup/115 grams vegetable or canola oil, plus more for the pan ¾ cup/150 g…" at bounding box center [287, 146] width 487 height 640
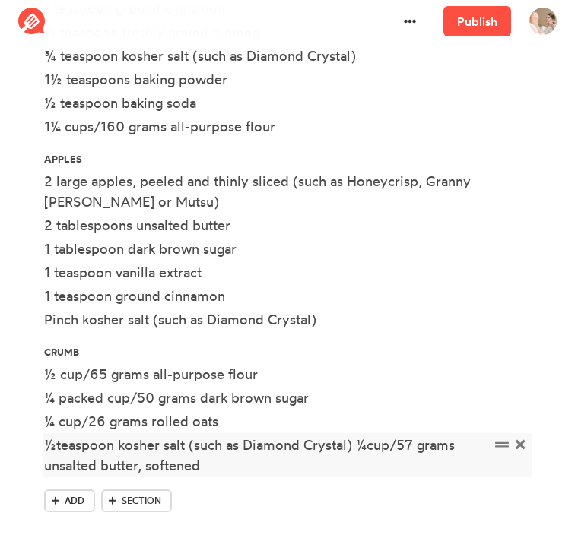
click at [52, 446] on div "½teaspoon kosher salt (such as Diamond Crystal) ¼cup/57 grams unsalted butter, …" at bounding box center [267, 455] width 446 height 41
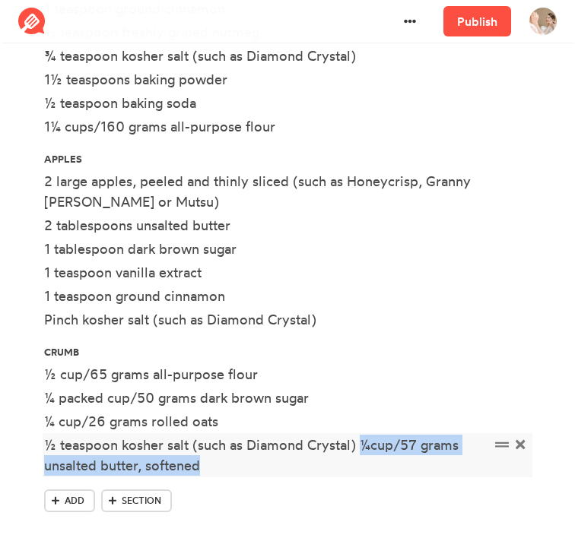
drag, startPoint x: 364, startPoint y: 446, endPoint x: 364, endPoint y: 472, distance: 25.9
click at [364, 472] on div "½ teaspoon kosher salt (such as Diamond Crystal) ¼cup/57 grams unsalted butter,…" at bounding box center [267, 455] width 446 height 41
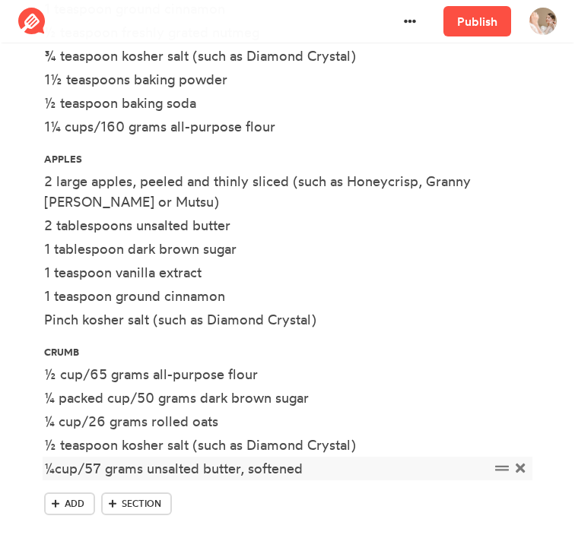
click at [59, 471] on div "¼cup/57 grams unsalted butter, softened" at bounding box center [267, 469] width 446 height 21
click at [199, 499] on div "Add Section" at bounding box center [287, 507] width 487 height 29
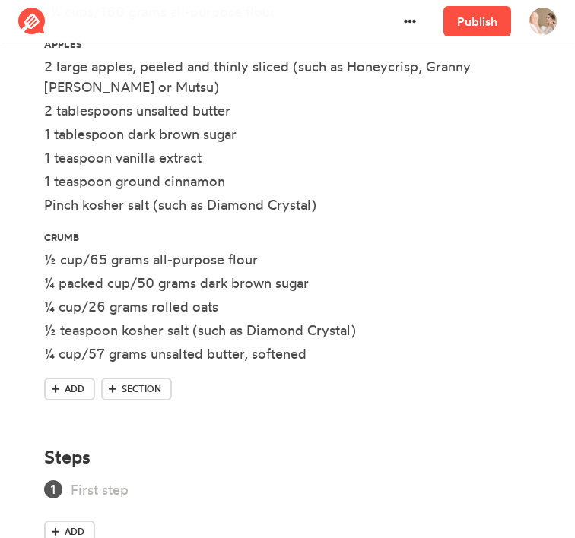
scroll to position [949, 0]
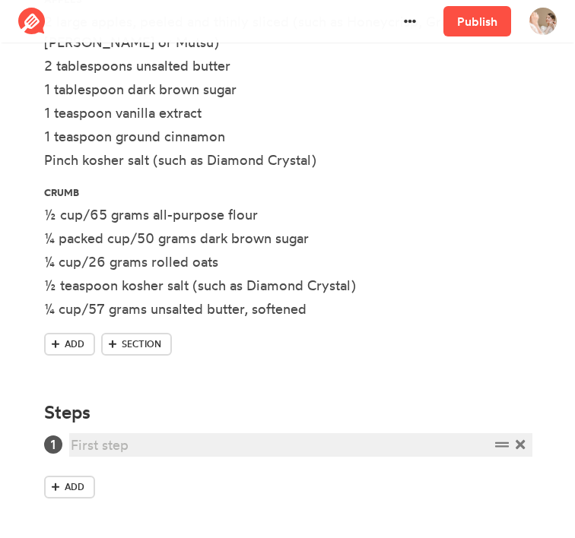
click at [114, 448] on div at bounding box center [280, 445] width 419 height 21
paste div
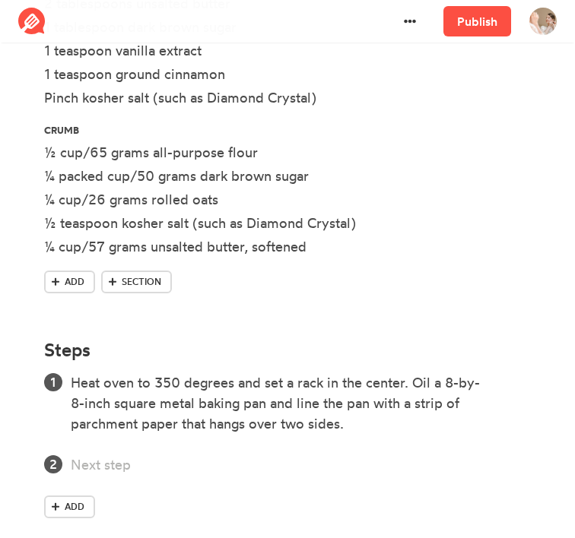
scroll to position [1031, 0]
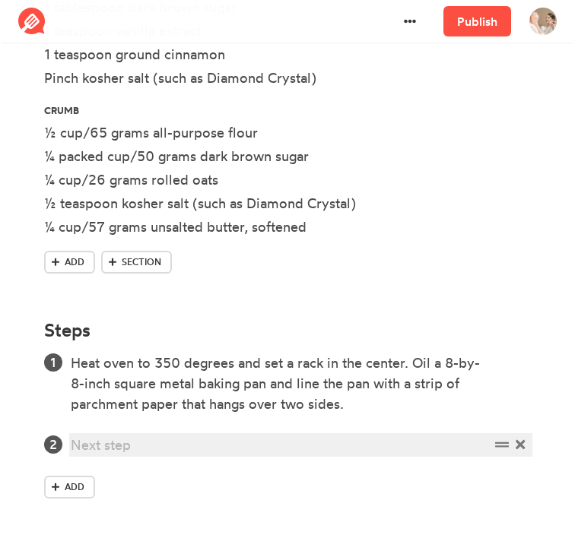
paste div
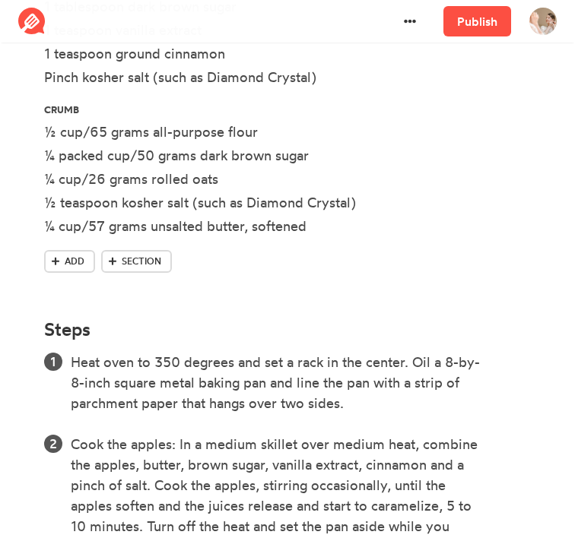
scroll to position [1175, 0]
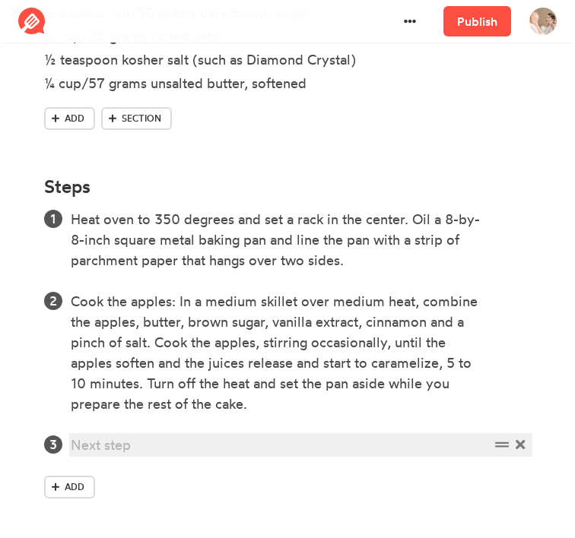
paste div
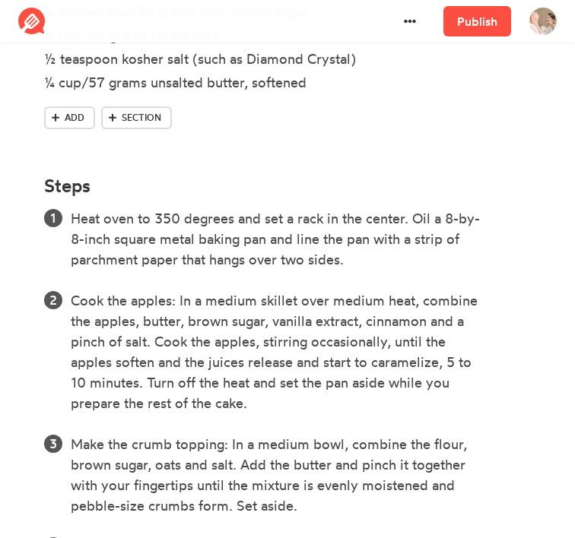
scroll to position [1278, 0]
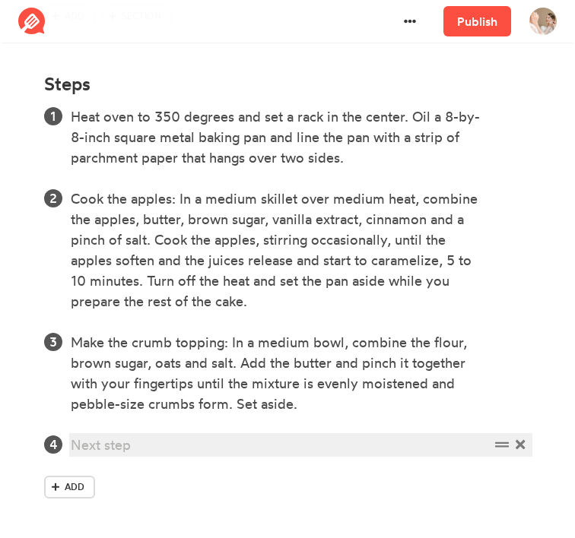
paste div
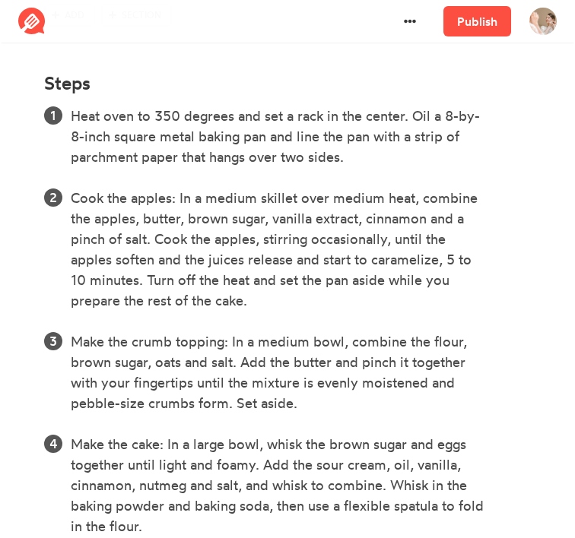
scroll to position [1401, 0]
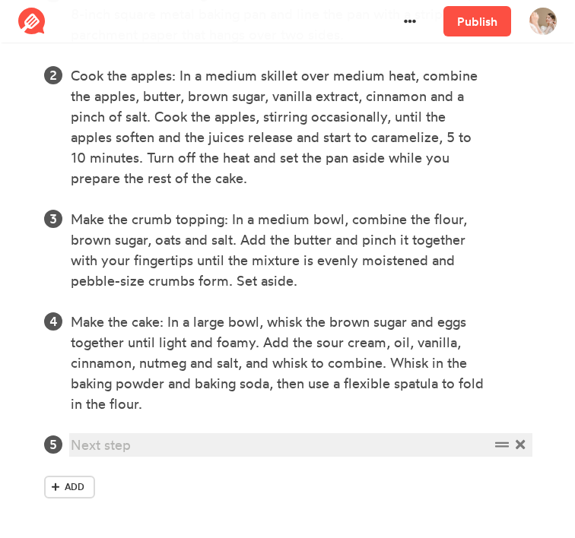
paste div
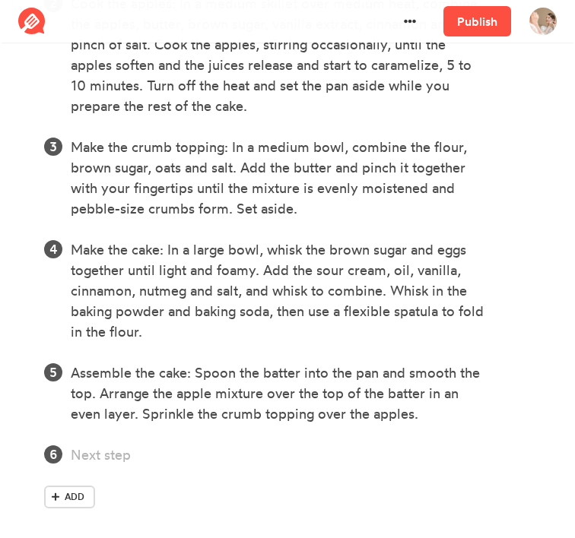
scroll to position [1483, 0]
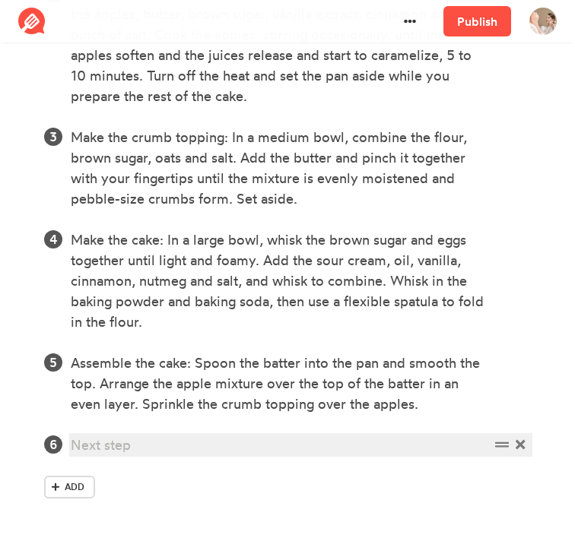
paste div
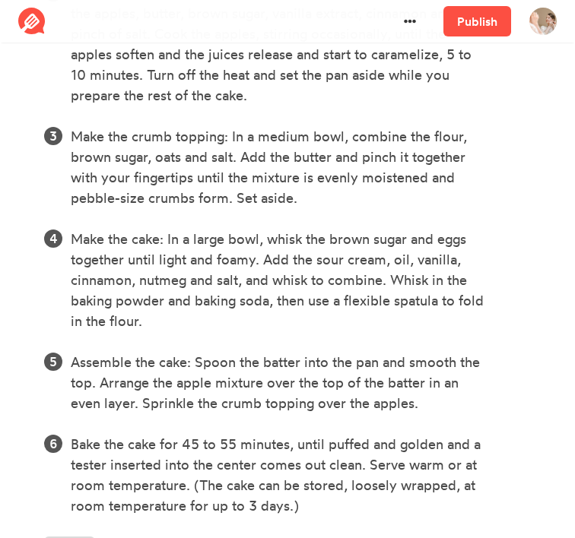
click at [480, 40] on div "Publish" at bounding box center [477, 21] width 86 height 43
click at [484, 25] on link "Publish" at bounding box center [477, 21] width 68 height 30
